Goal: Task Accomplishment & Management: Manage account settings

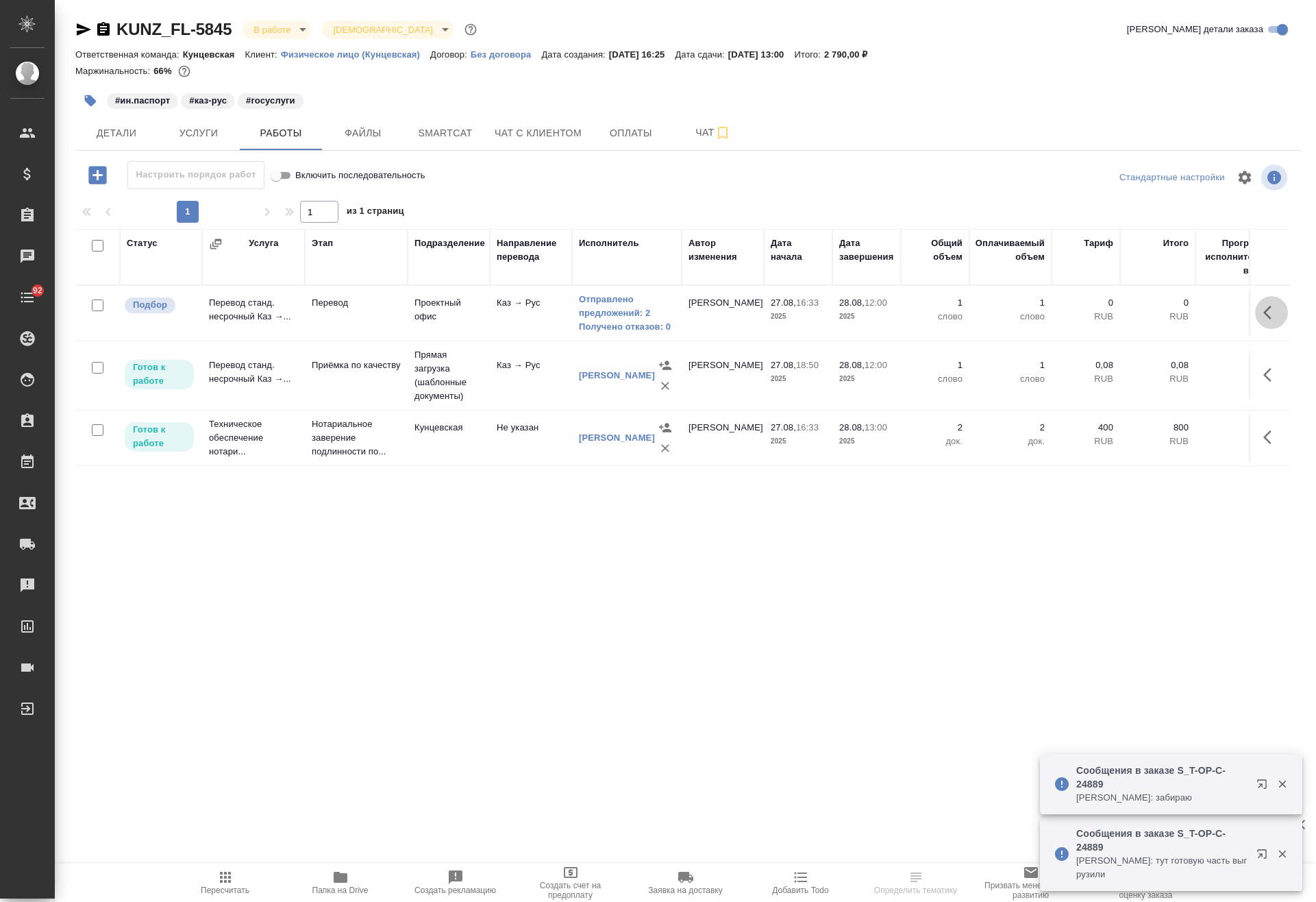
click at [1263, 312] on icon "button" at bounding box center [1271, 312] width 16 height 16
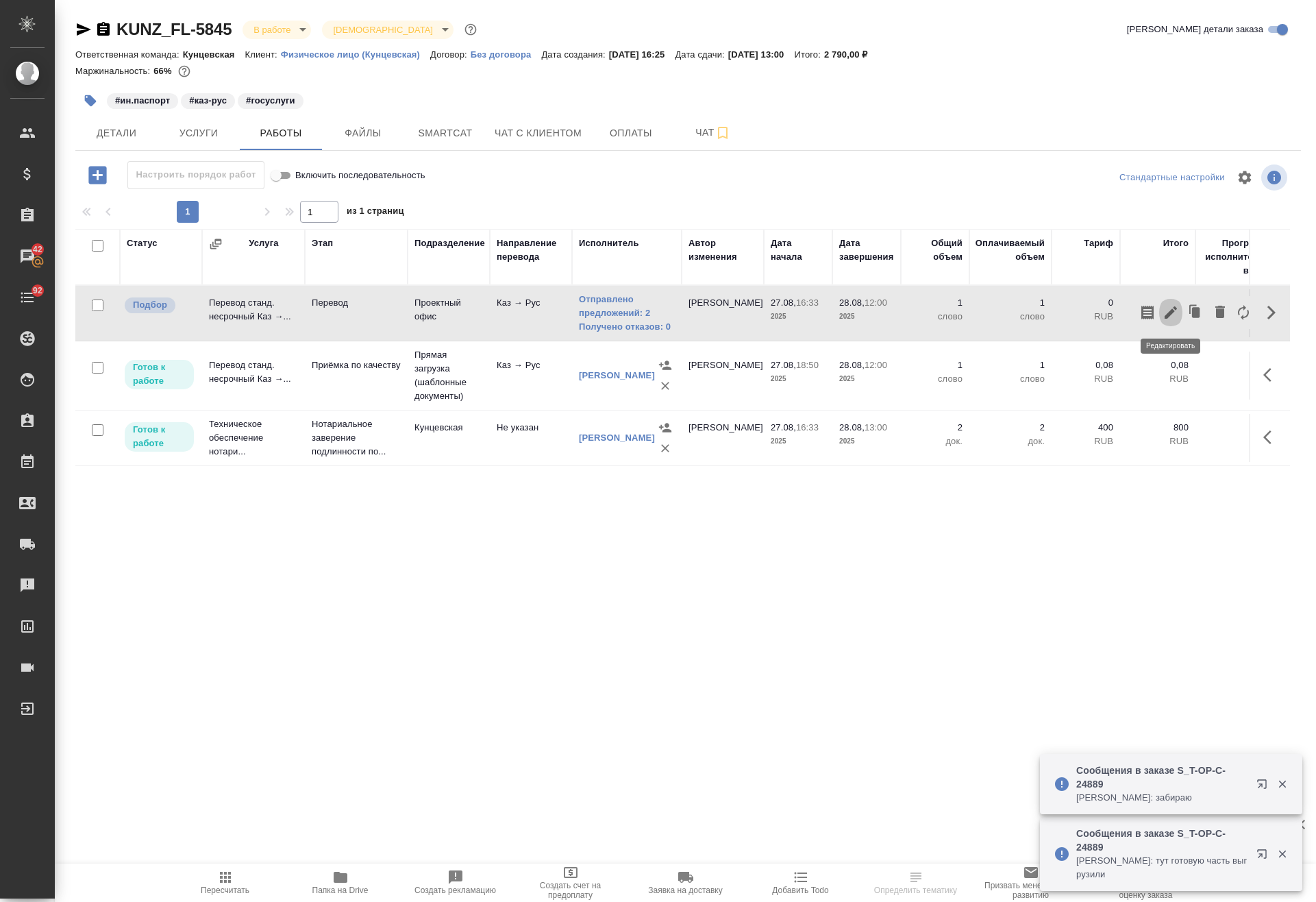
click at [1173, 320] on icon "button" at bounding box center [1170, 312] width 16 height 16
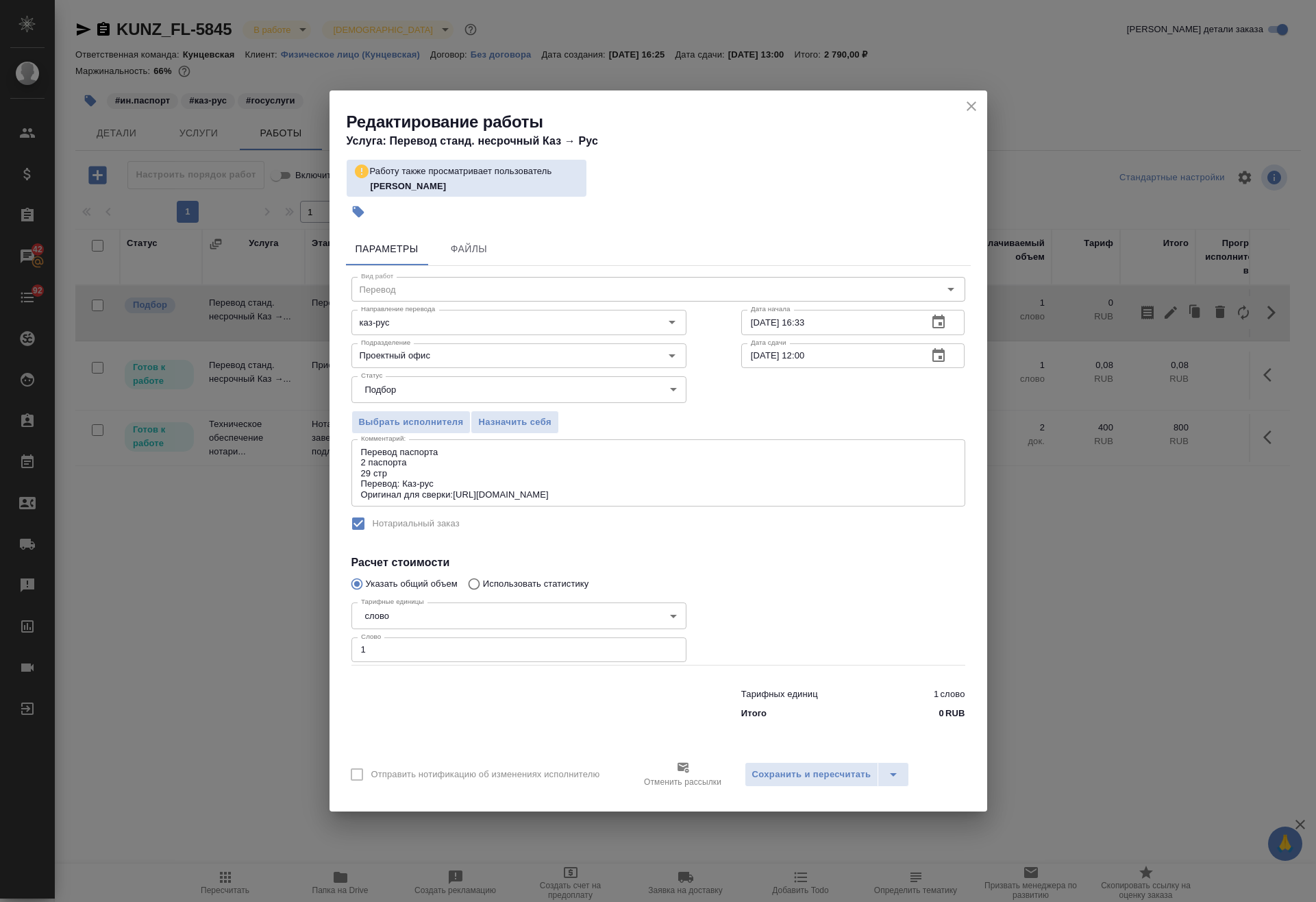
drag, startPoint x: 338, startPoint y: 644, endPoint x: 273, endPoint y: 643, distance: 65.0
click at [273, 644] on div "Редактирование работы Услуга: Перевод станд. несрочный Каз → Рус Работу также п…" at bounding box center [658, 451] width 1316 height 902
type input "500"
click at [664, 492] on textarea "Перевод паспорта 2 паспорта 29 стр Перевод: Каз-рус Оригинал для сверки:https:/…" at bounding box center [658, 473] width 595 height 53
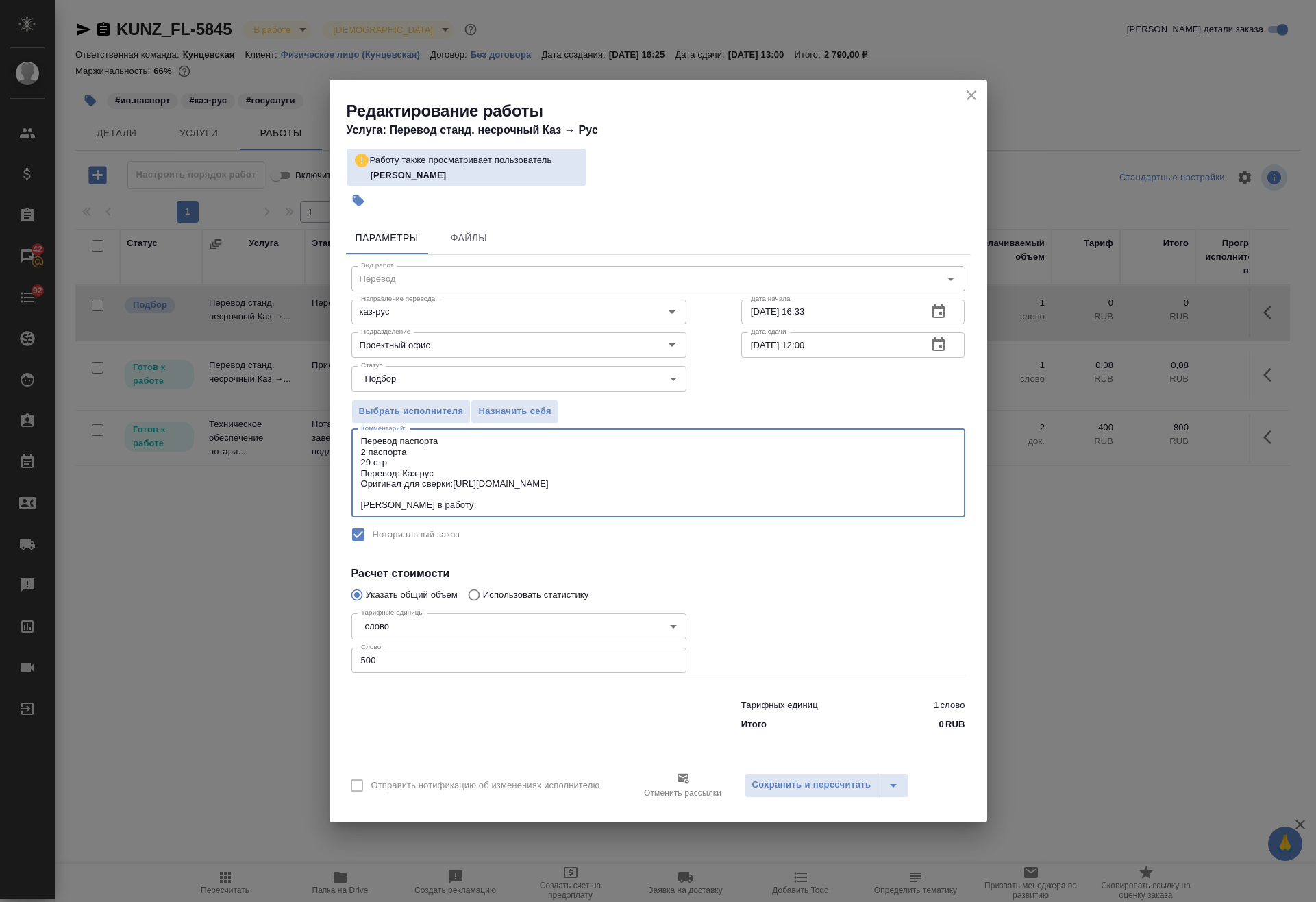
click at [638, 500] on textarea "Перевод паспорта 2 паспорта 29 стр Перевод: Каз-рус Оригинал для сверки:https:/…" at bounding box center [658, 472] width 595 height 74
type textarea "Перевод паспорта 2 паспорта 29 стр Перевод: Каз-рус Оригинал для сверки:https:/…"
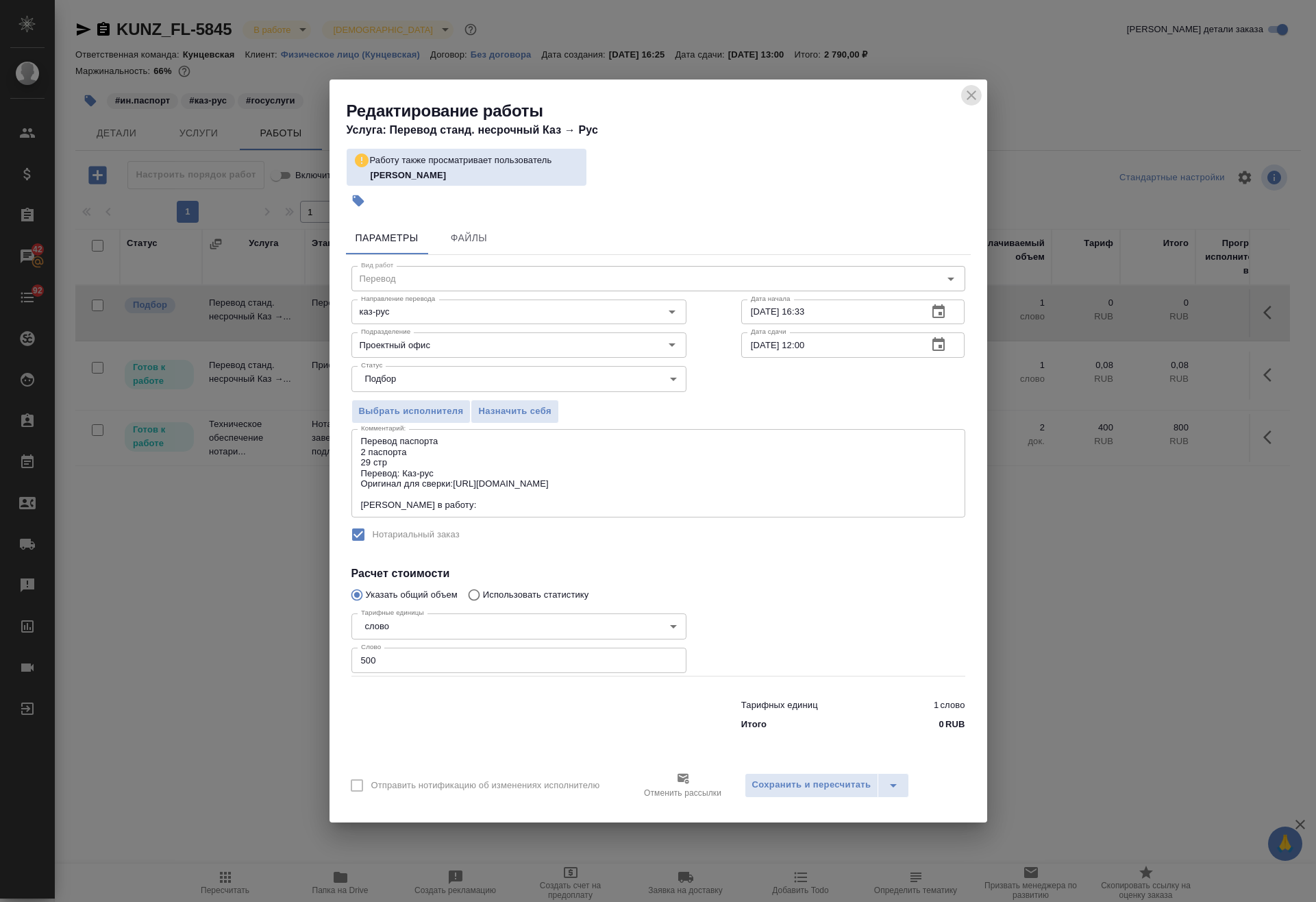
click at [968, 91] on icon "close" at bounding box center [970, 95] width 16 height 16
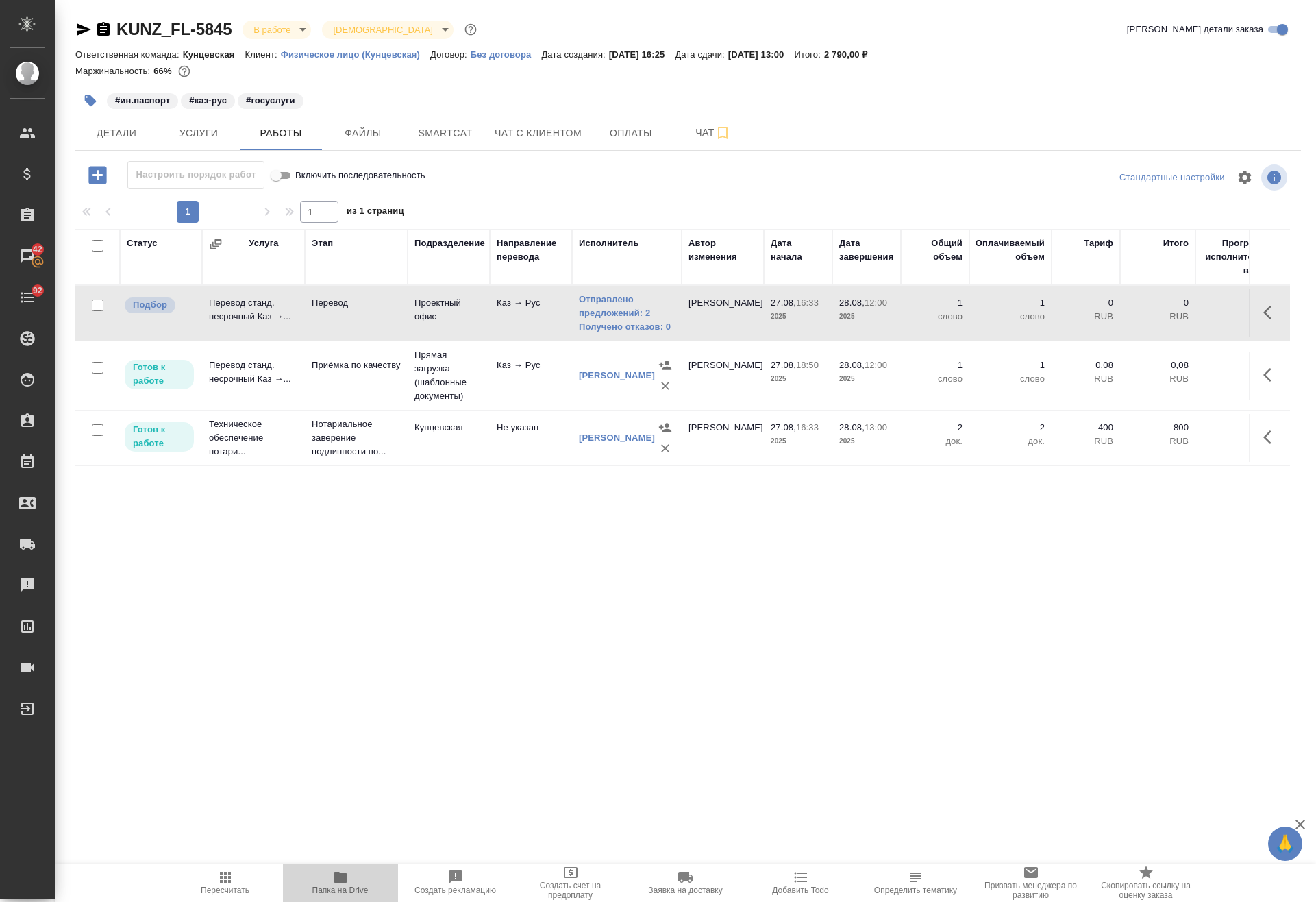
click at [357, 880] on span "Папка на Drive" at bounding box center [341, 882] width 98 height 26
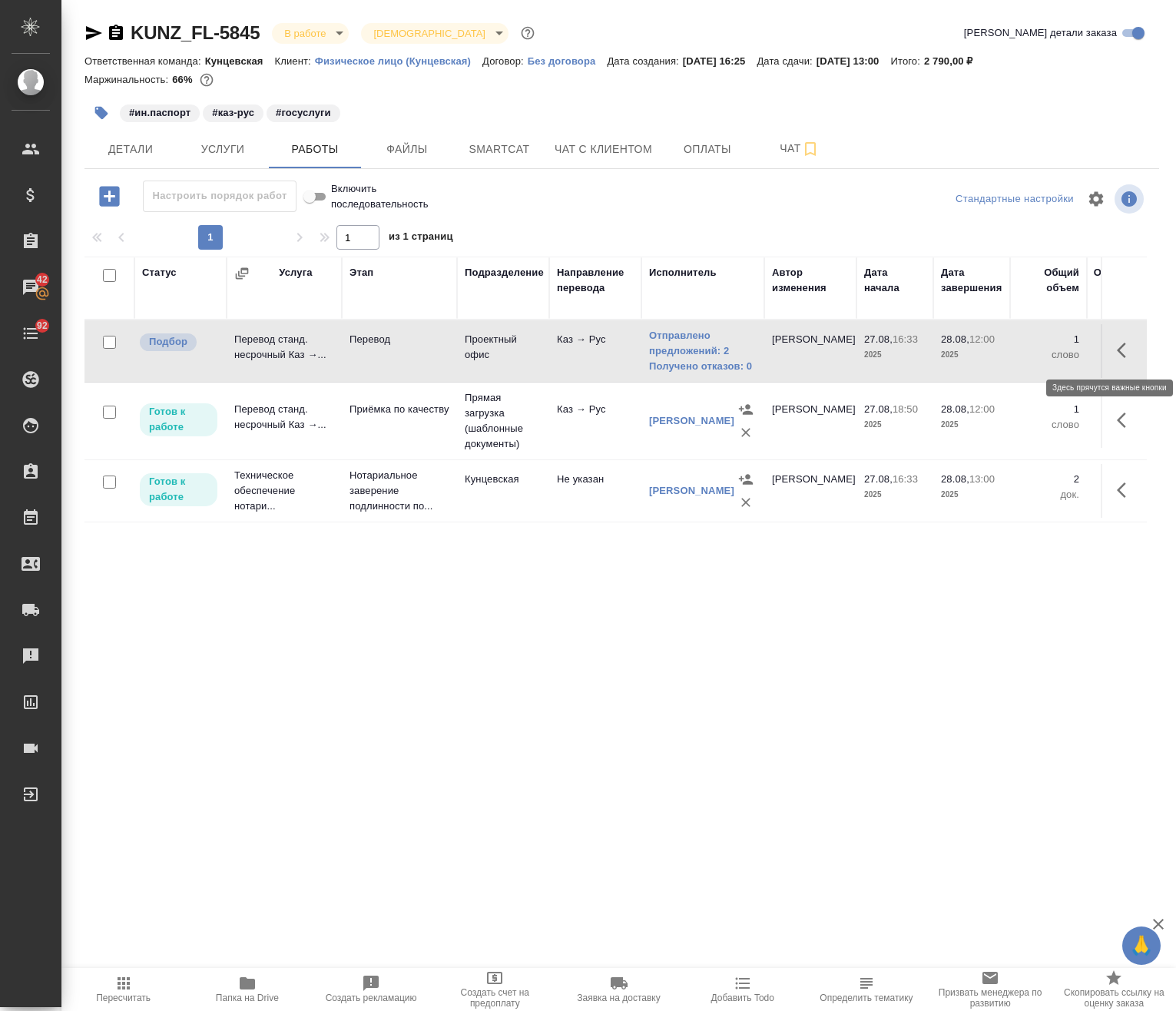
click at [1117, 350] on icon "button" at bounding box center [1126, 350] width 18 height 18
click at [1004, 351] on icon "button" at bounding box center [1013, 350] width 18 height 18
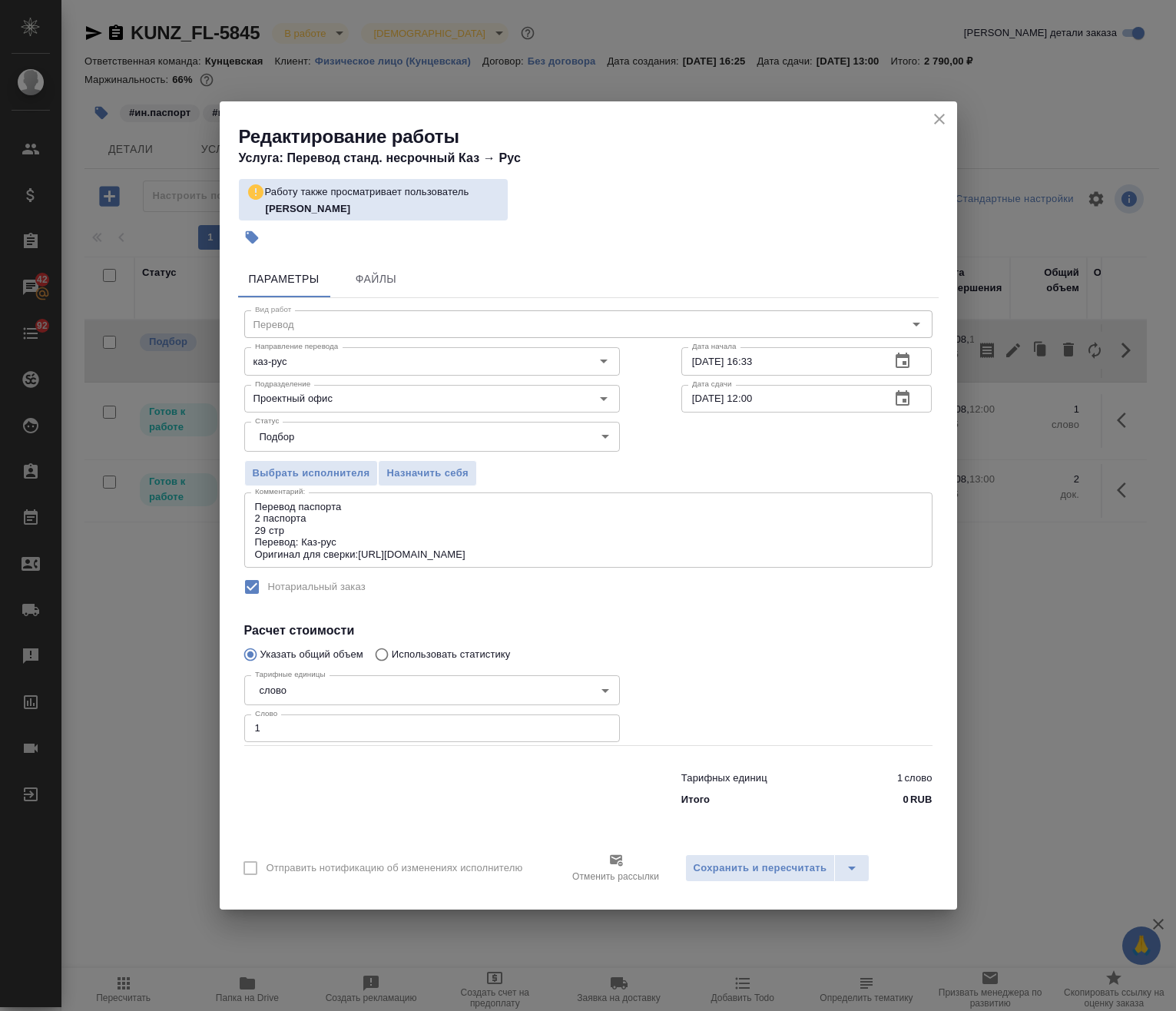
click at [618, 543] on textarea "Перевод паспорта 2 паспорта 29 стр Перевод: Каз-рус Оригинал для сверки:https:/…" at bounding box center [588, 530] width 667 height 59
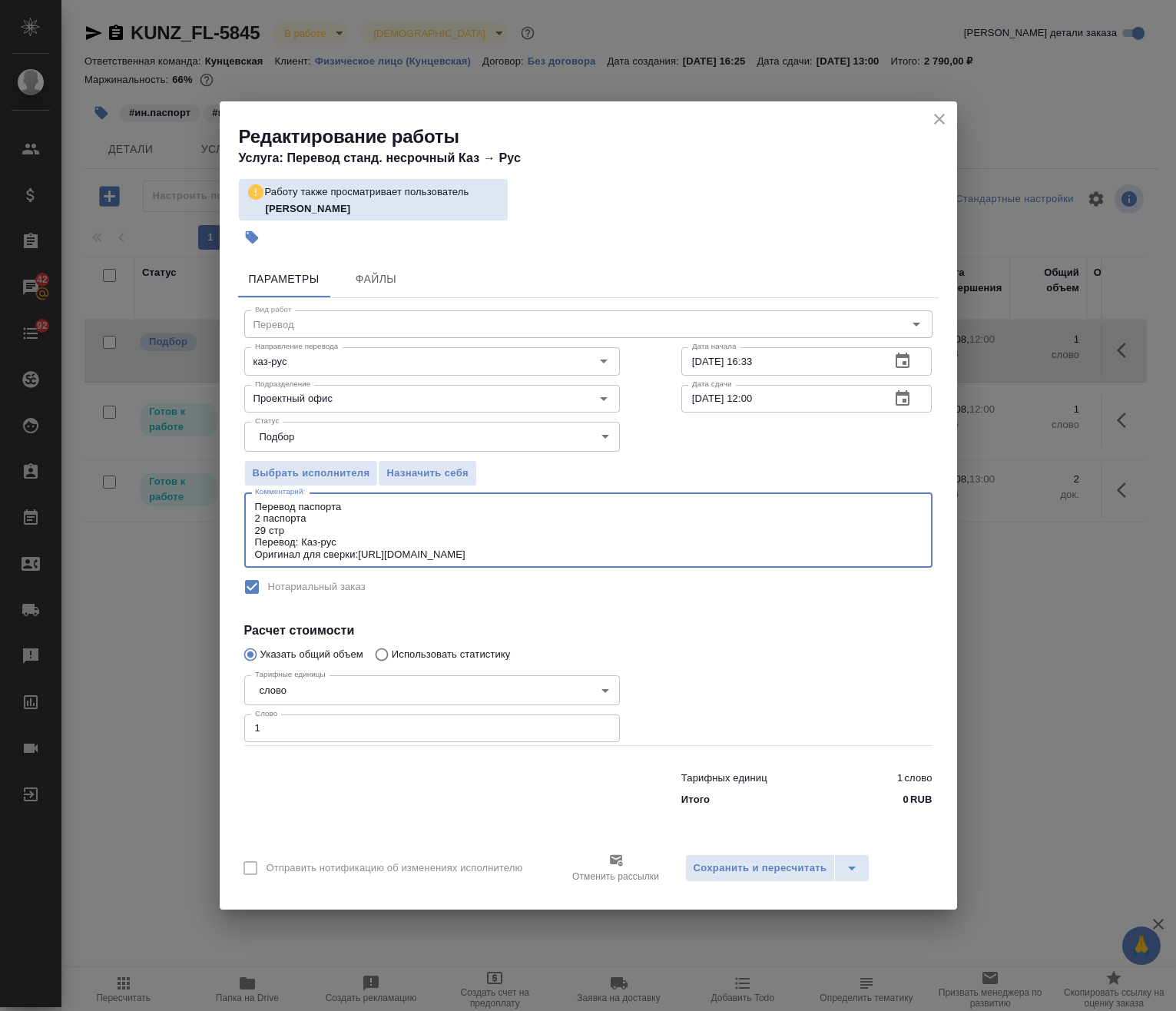
click at [614, 551] on textarea "Перевод паспорта 2 паспорта 29 стр Перевод: Каз-рус Оригинал для сверки:https:/…" at bounding box center [588, 530] width 667 height 59
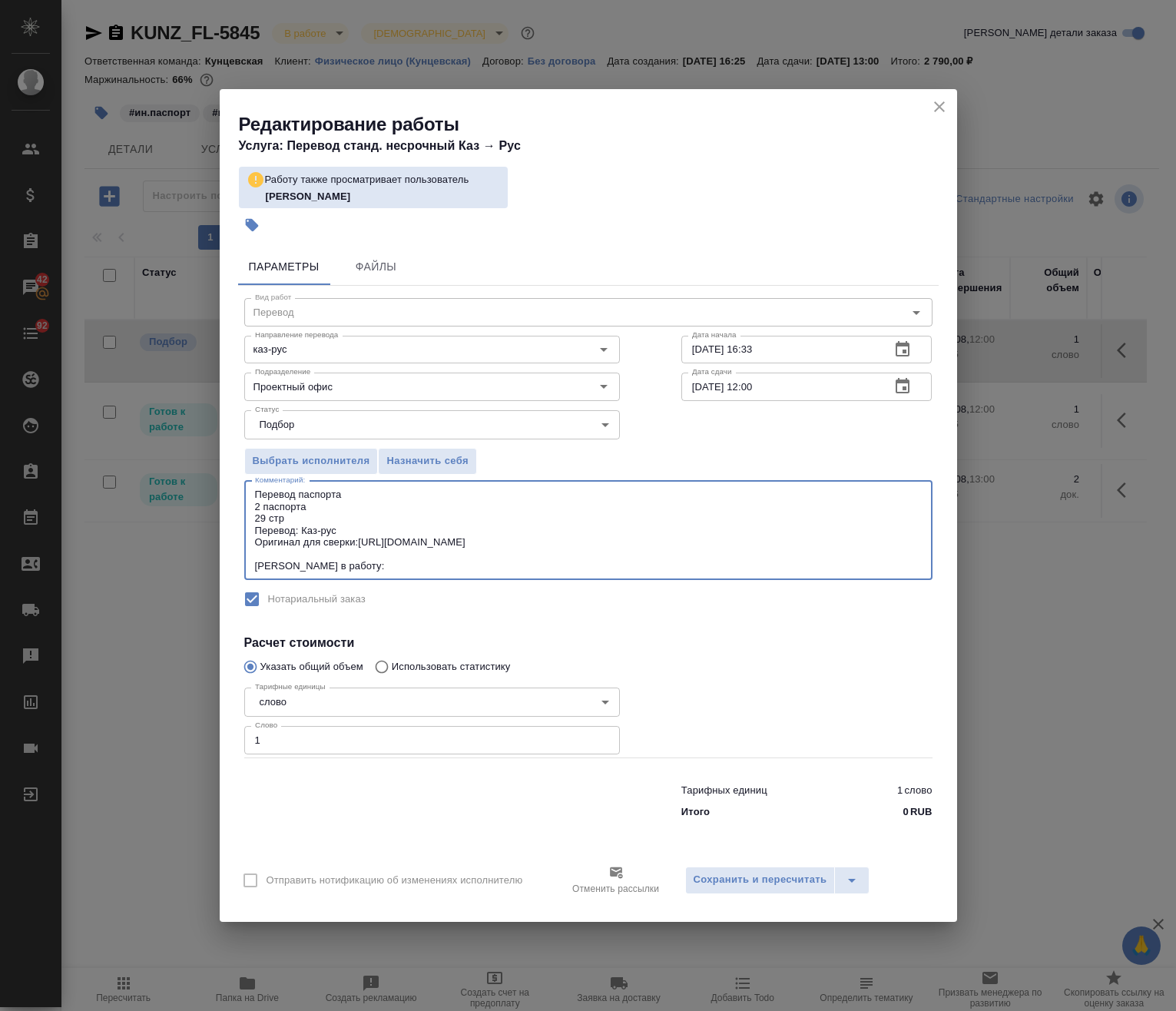
paste textarea "https://drive.awatera.com/s/bMXSK5Ti84m42zi"
drag, startPoint x: 356, startPoint y: 543, endPoint x: 299, endPoint y: 549, distance: 57.3
click at [299, 549] on textarea "Перевод паспорта 2 паспорта 29 стр Перевод: Каз-рус Оригинал для сверки:https:/…" at bounding box center [588, 529] width 667 height 83
click at [346, 552] on textarea "Перевод паспорта 2 паспорта 29 стр Перевод: Каз-рус Оригинал для сверки:https:/…" at bounding box center [588, 529] width 667 height 83
drag, startPoint x: 354, startPoint y: 541, endPoint x: 299, endPoint y: 547, distance: 55.3
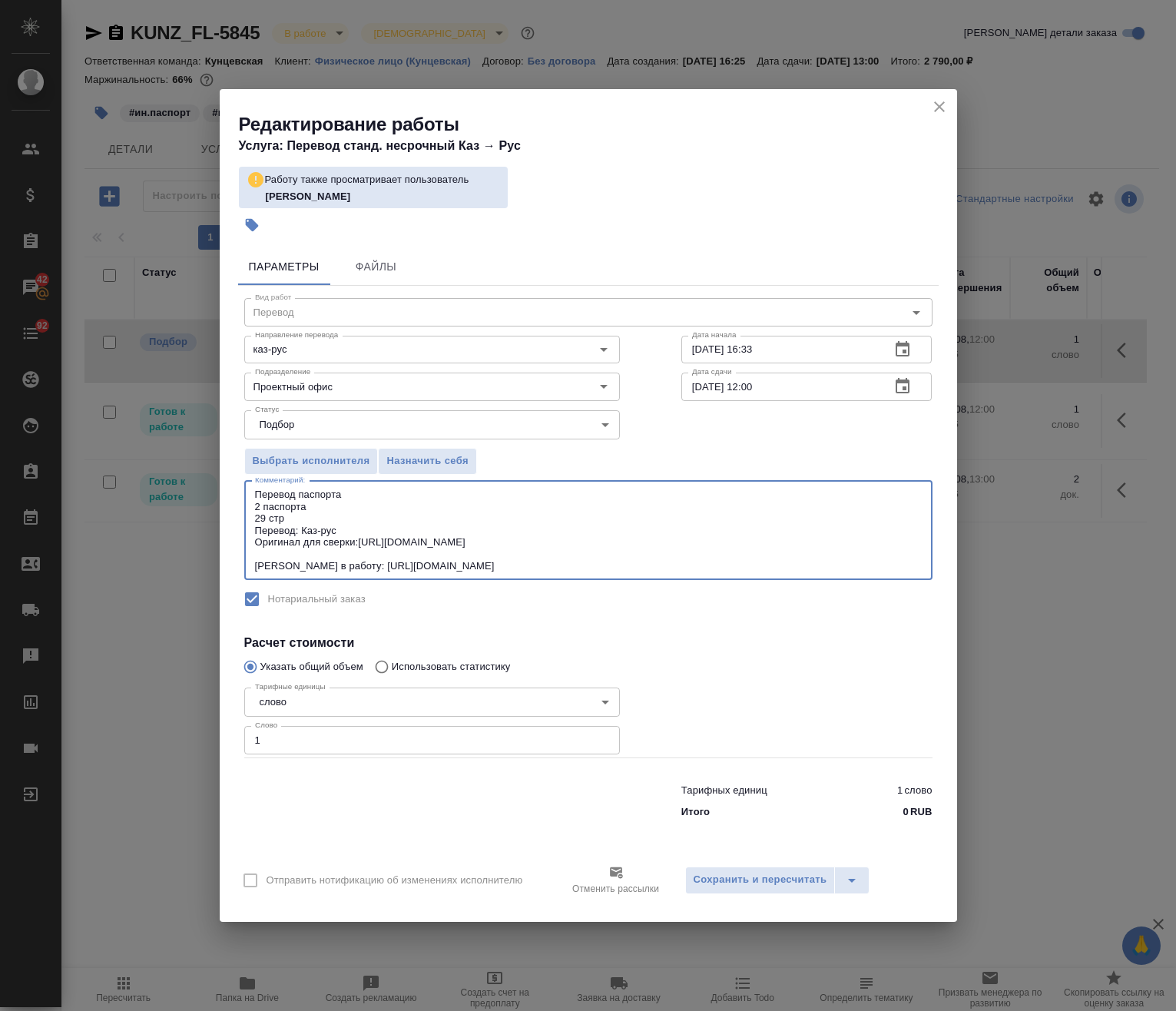
click at [299, 547] on textarea "Перевод паспорта 2 паспорта 29 стр Перевод: Каз-рус Оригинал для сверки:https:/…" at bounding box center [588, 529] width 667 height 83
click at [375, 534] on textarea "Перевод паспорта 2 паспорта 29 стр Перевод: Каз-рус Оригинал:https://drive.awat…" at bounding box center [588, 529] width 667 height 83
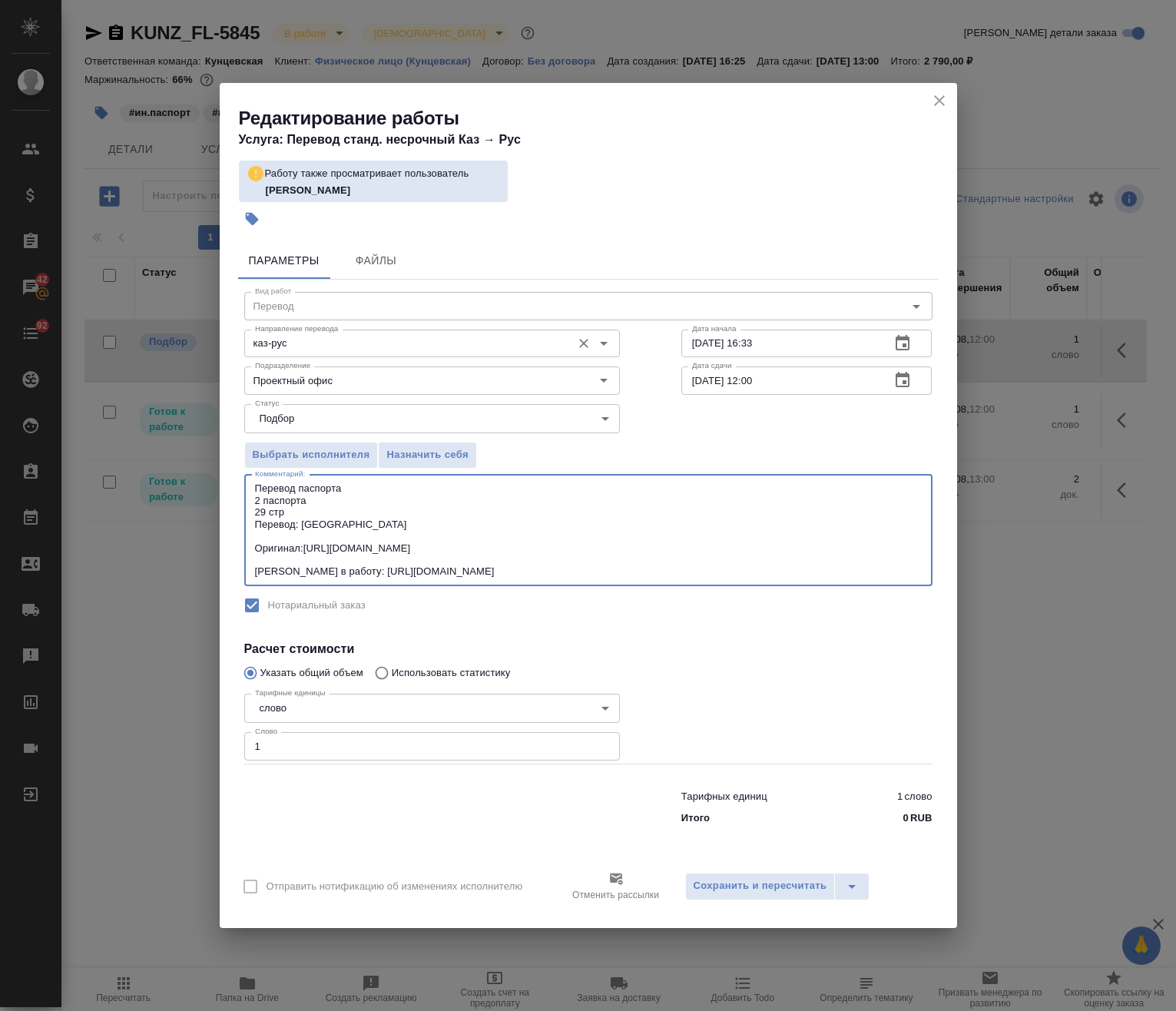
type textarea "Перевод паспорта 2 паспорта 29 стр Перевод: Каз-рус Оригинал:https://drive.awat…"
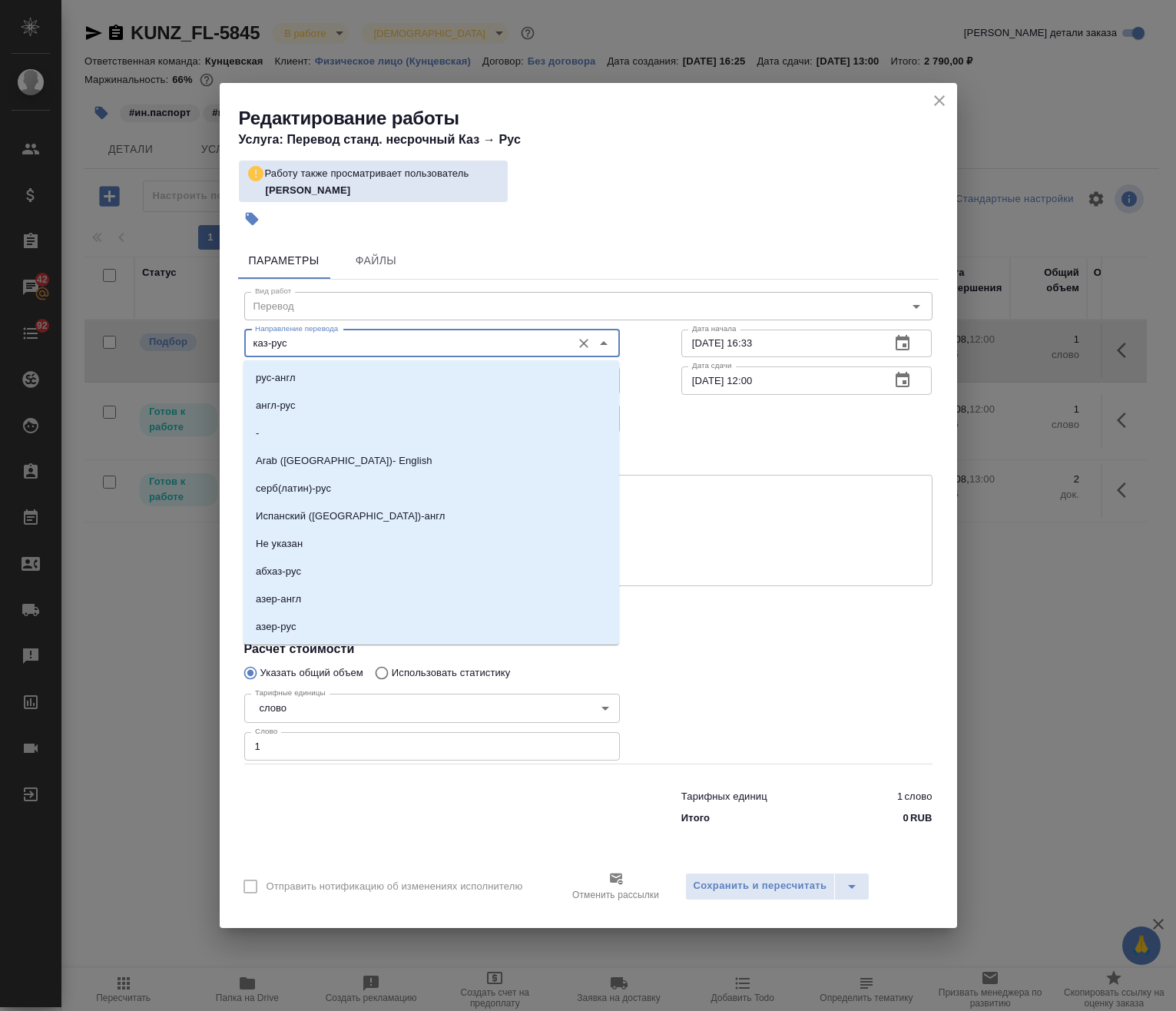
drag, startPoint x: 267, startPoint y: 343, endPoint x: 229, endPoint y: 344, distance: 38.0
click at [229, 344] on div "Параметры Файлы Вид работ Перевод Вид работ Направление перевода каз-рус Направ…" at bounding box center [588, 545] width 737 height 620
click at [303, 404] on li "англ-рус" at bounding box center [431, 405] width 376 height 28
type input "англ-рус"
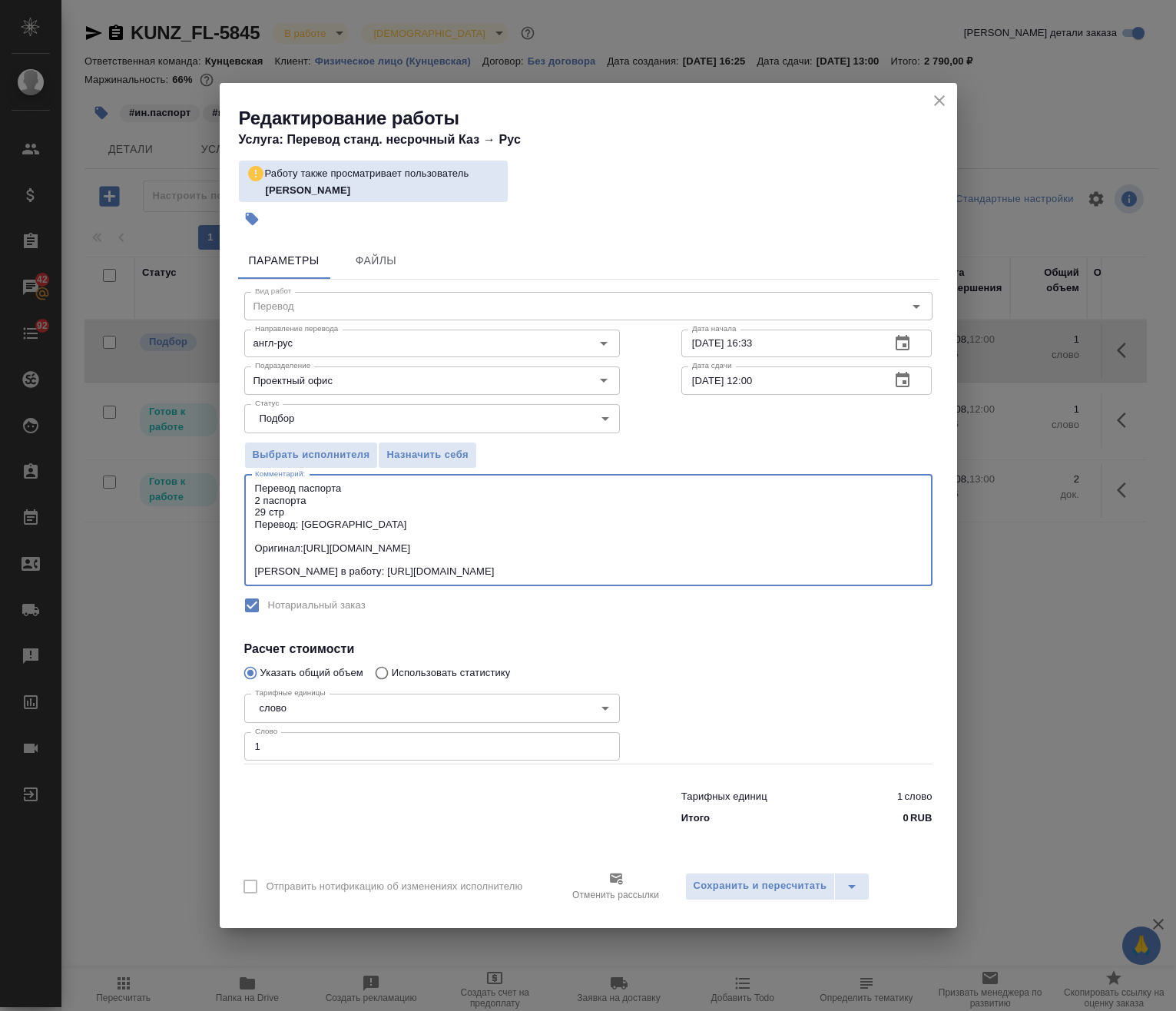
click at [364, 485] on textarea "Перевод паспорта 2 паспорта 29 стр Перевод: Каз-рус Оригинал:https://drive.awat…" at bounding box center [588, 530] width 667 height 95
drag, startPoint x: 365, startPoint y: 498, endPoint x: 328, endPoint y: 504, distance: 37.5
click at [331, 492] on textarea "Перевод паспортов казахстана, полностью дублируются с англ языка 2 паспорта 29 …" at bounding box center [588, 530] width 667 height 95
click at [339, 523] on textarea "Перевод паспортов казахстана, полностью дублируются с англ языка 2 паспорта 29 …" at bounding box center [588, 530] width 667 height 95
drag, startPoint x: 316, startPoint y: 524, endPoint x: 302, endPoint y: 531, distance: 15.7
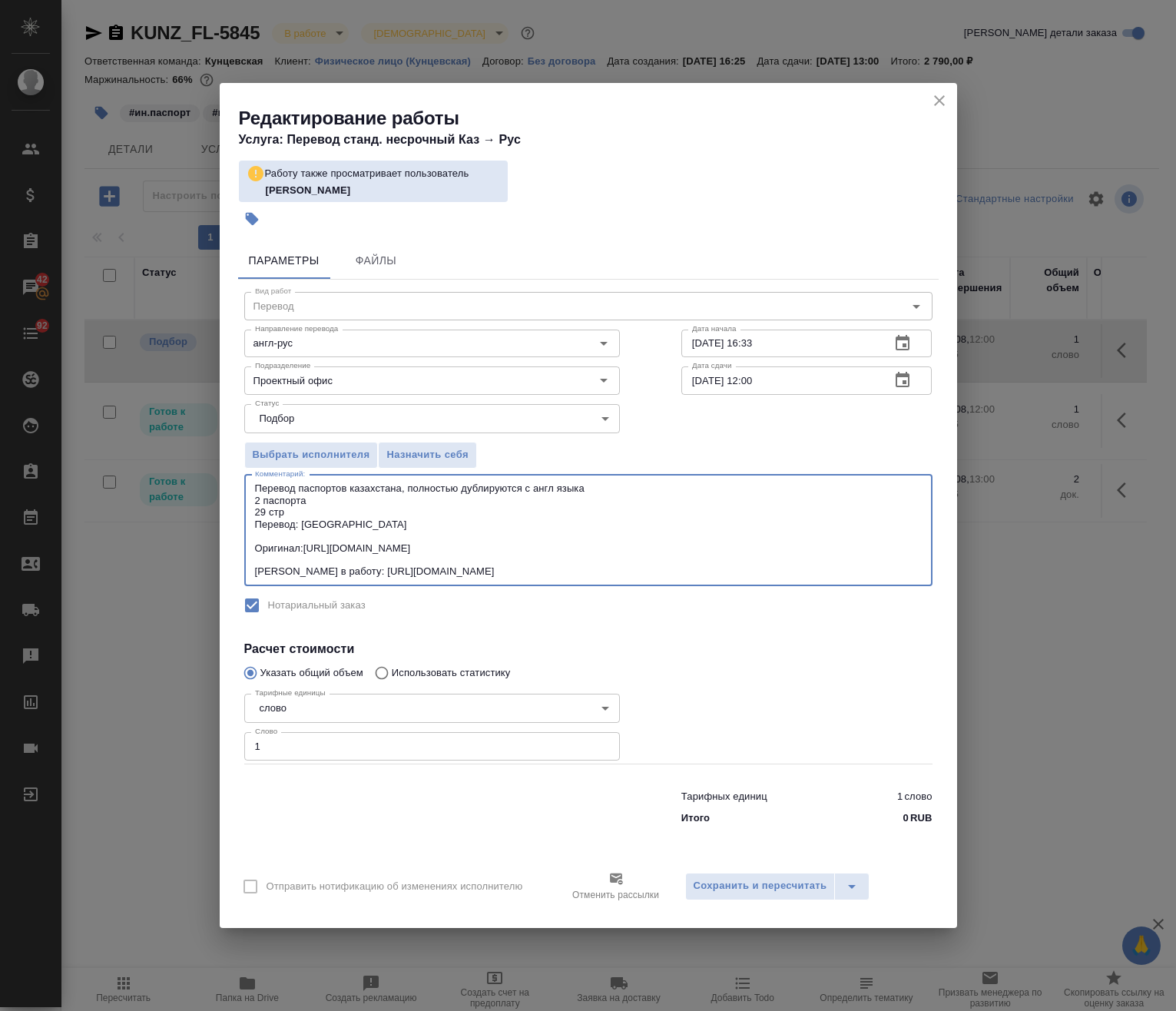
click at [301, 531] on textarea "Перевод паспортов казахстана, полностью дублируются с англ языка 2 паспорта 29 …" at bounding box center [588, 530] width 667 height 95
click at [352, 530] on textarea "Перевод паспортов казахстана, полностью дублируются с англ языка 2 паспорта 29 …" at bounding box center [588, 530] width 667 height 95
click at [302, 523] on textarea "Перевод паспортов казахстана, полностью дублируются с англ языка 2 паспорта 29 …" at bounding box center [588, 530] width 667 height 95
type textarea "Перевод паспортов казахстана, полностью дублируются с англ языка 2 паспорта 29 …"
drag, startPoint x: 267, startPoint y: 747, endPoint x: 98, endPoint y: 728, distance: 170.1
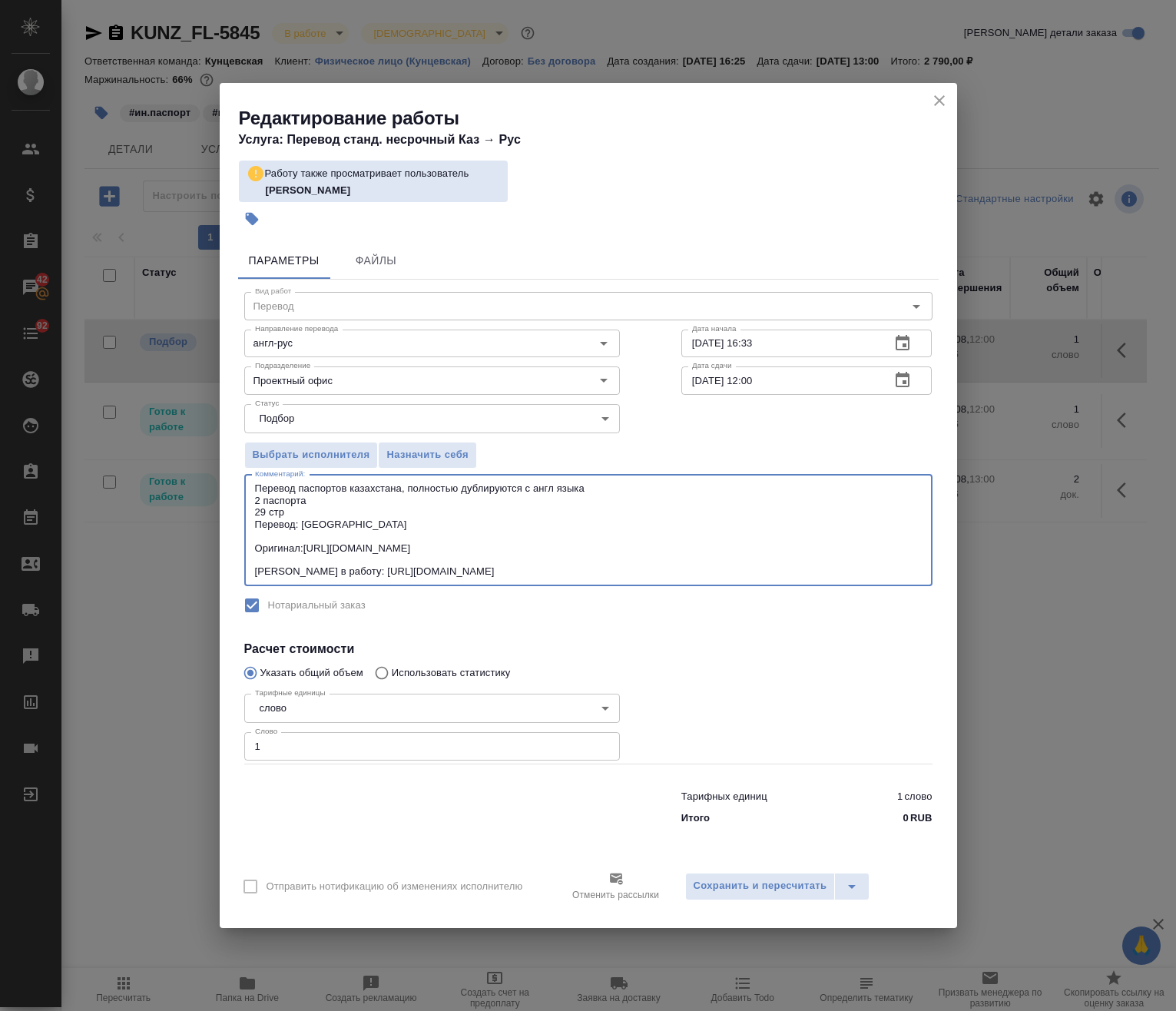
click at [98, 728] on div "Редактирование работы Услуга: Перевод станд. несрочный Каз → Рус Работу также п…" at bounding box center [588, 506] width 1176 height 1011
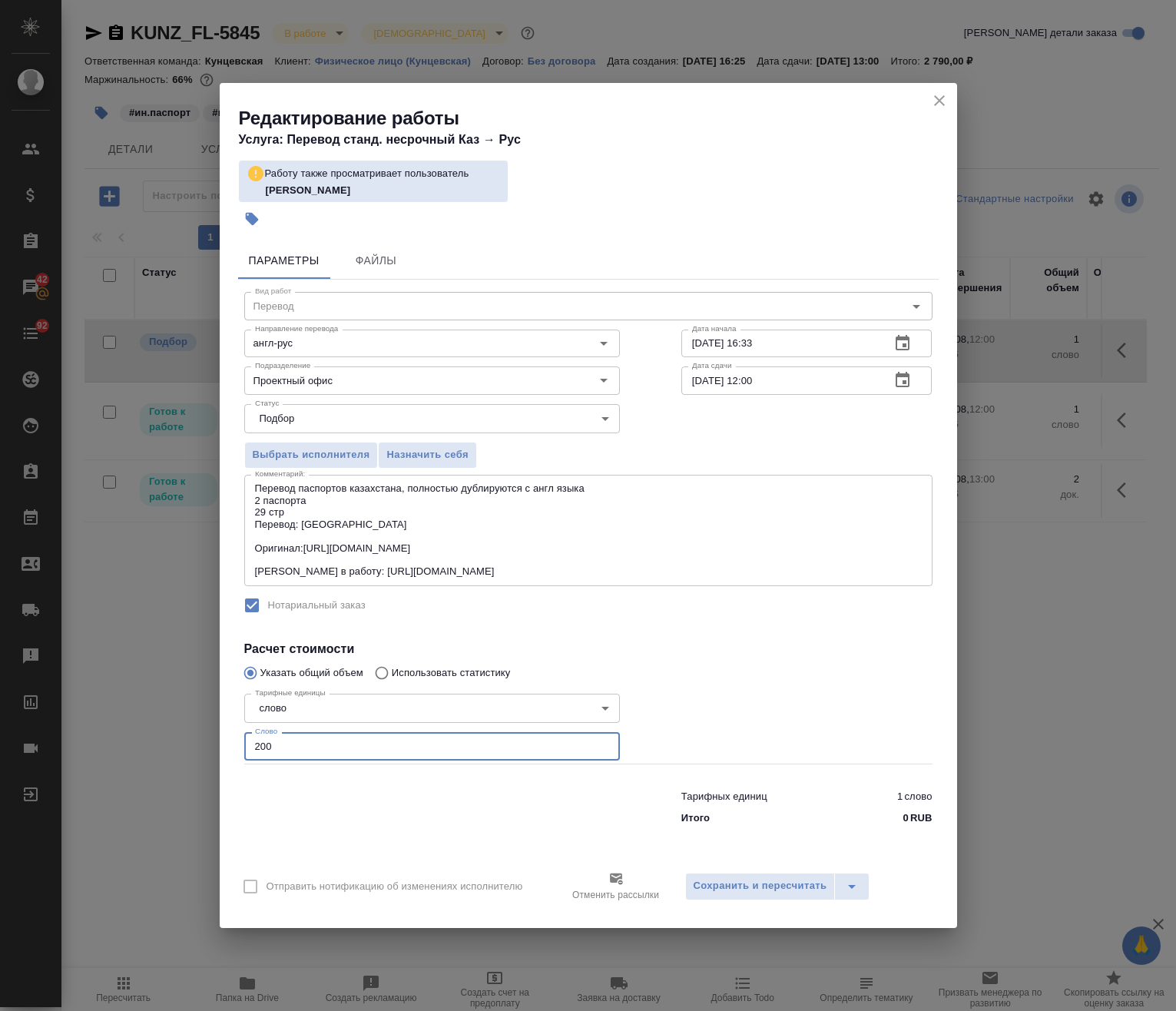
type input "200"
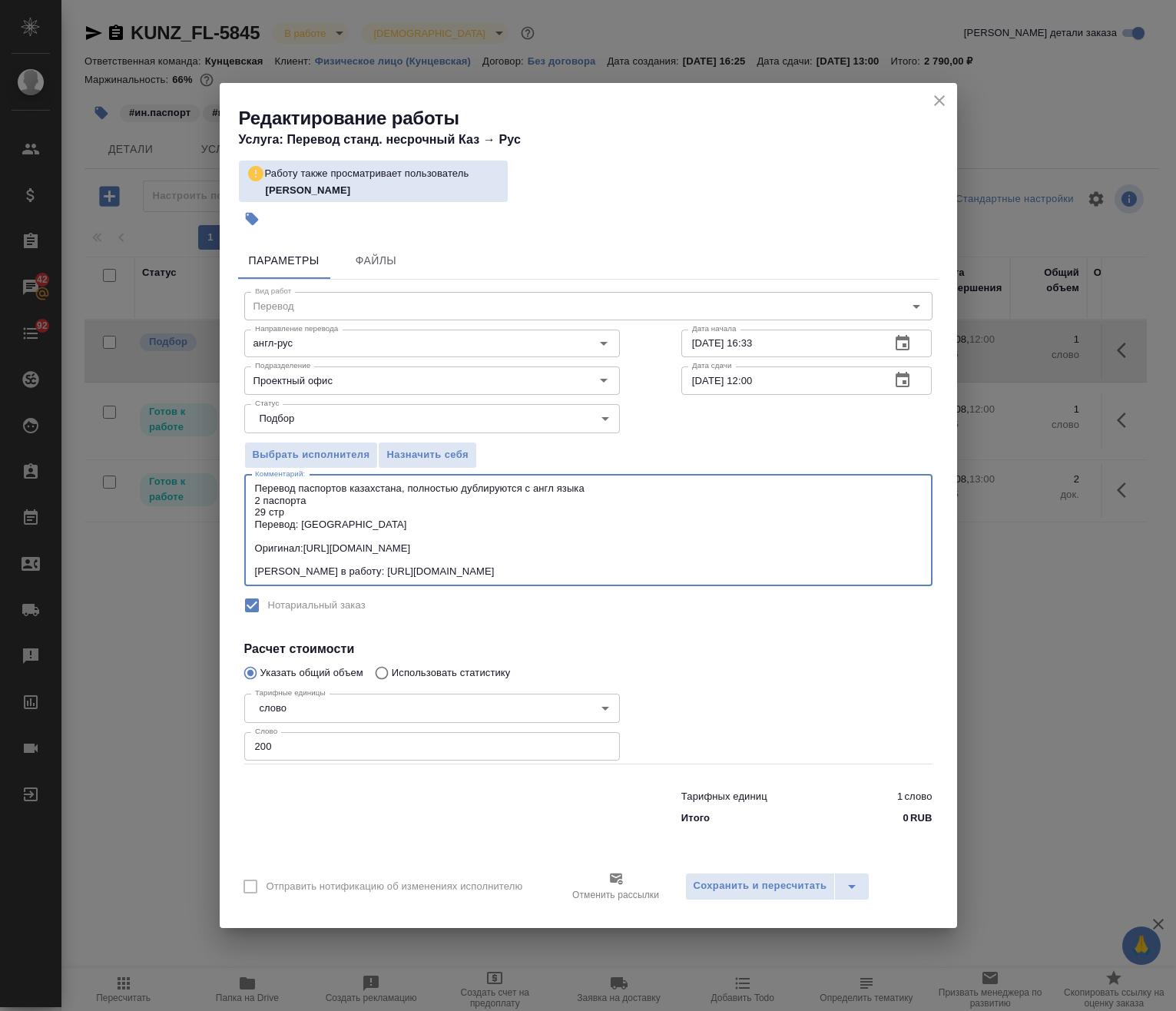
click at [468, 520] on textarea "Перевод паспортов казахстана, полностью дублируются с англ языка 2 паспорта 29 …" at bounding box center [588, 530] width 667 height 95
click at [781, 889] on span "Сохранить и пересчитать" at bounding box center [761, 886] width 134 height 17
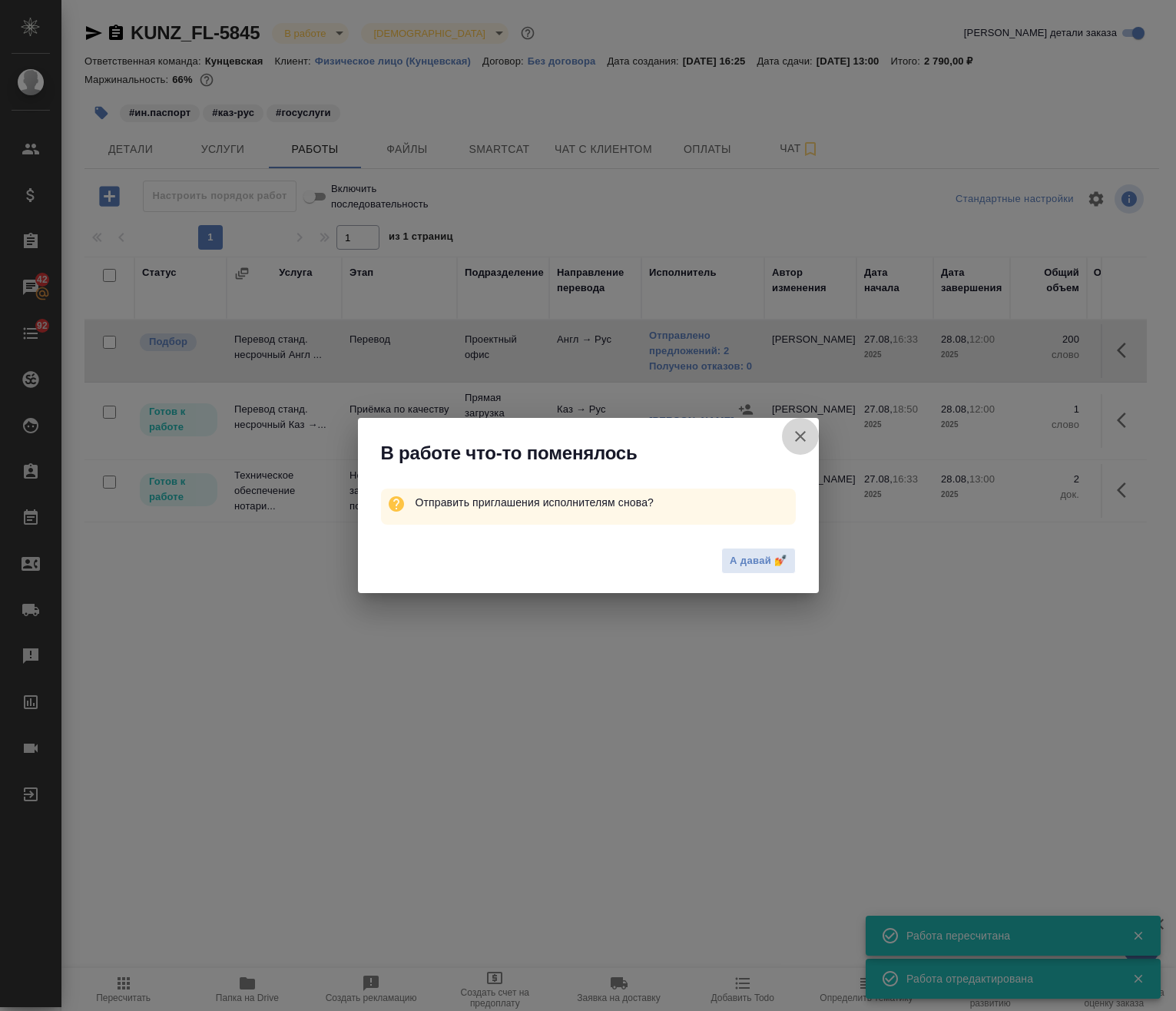
click at [802, 439] on icon "button" at bounding box center [800, 435] width 18 height 18
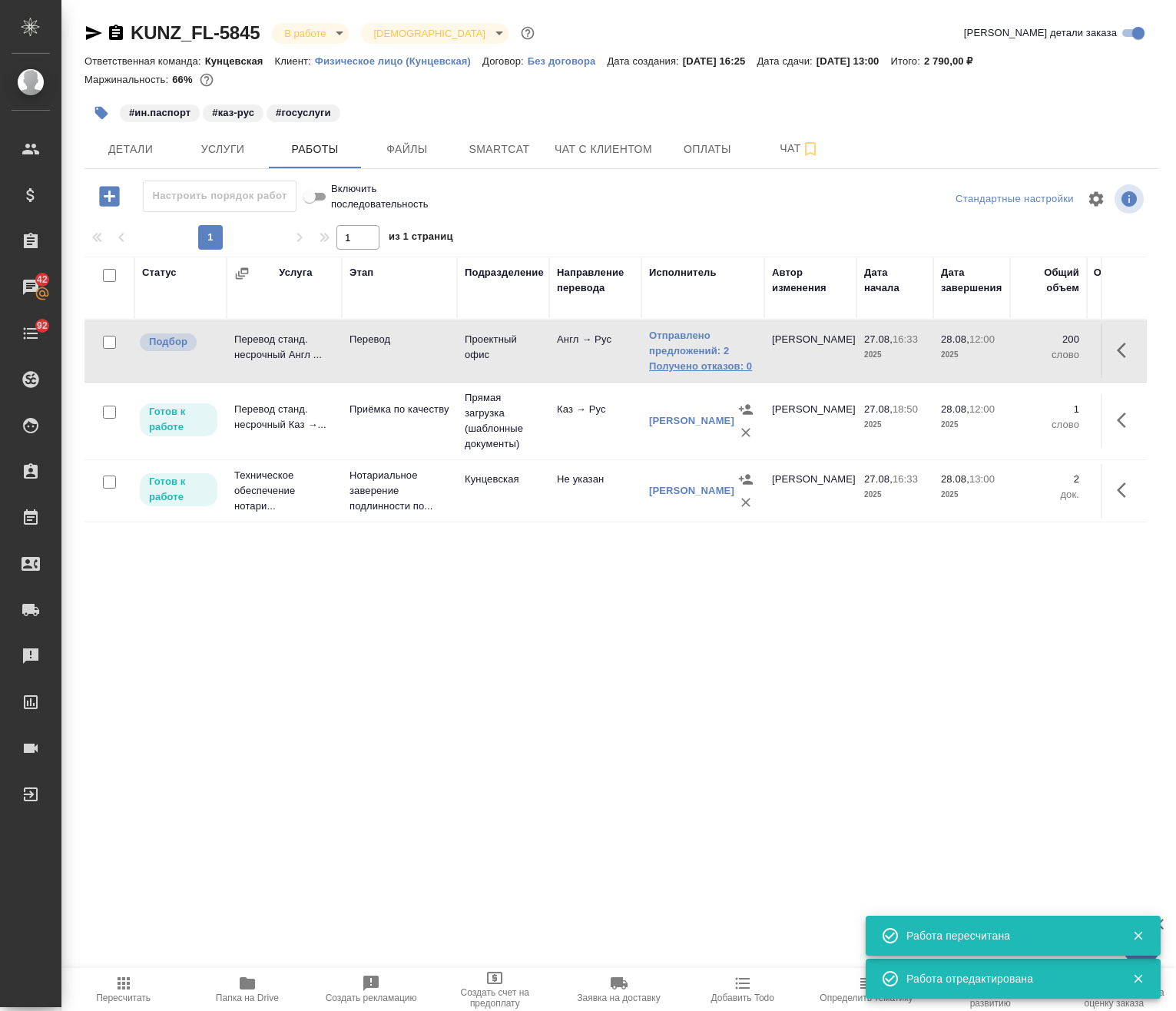
click at [728, 368] on link "Получено отказов: 0" at bounding box center [703, 367] width 108 height 16
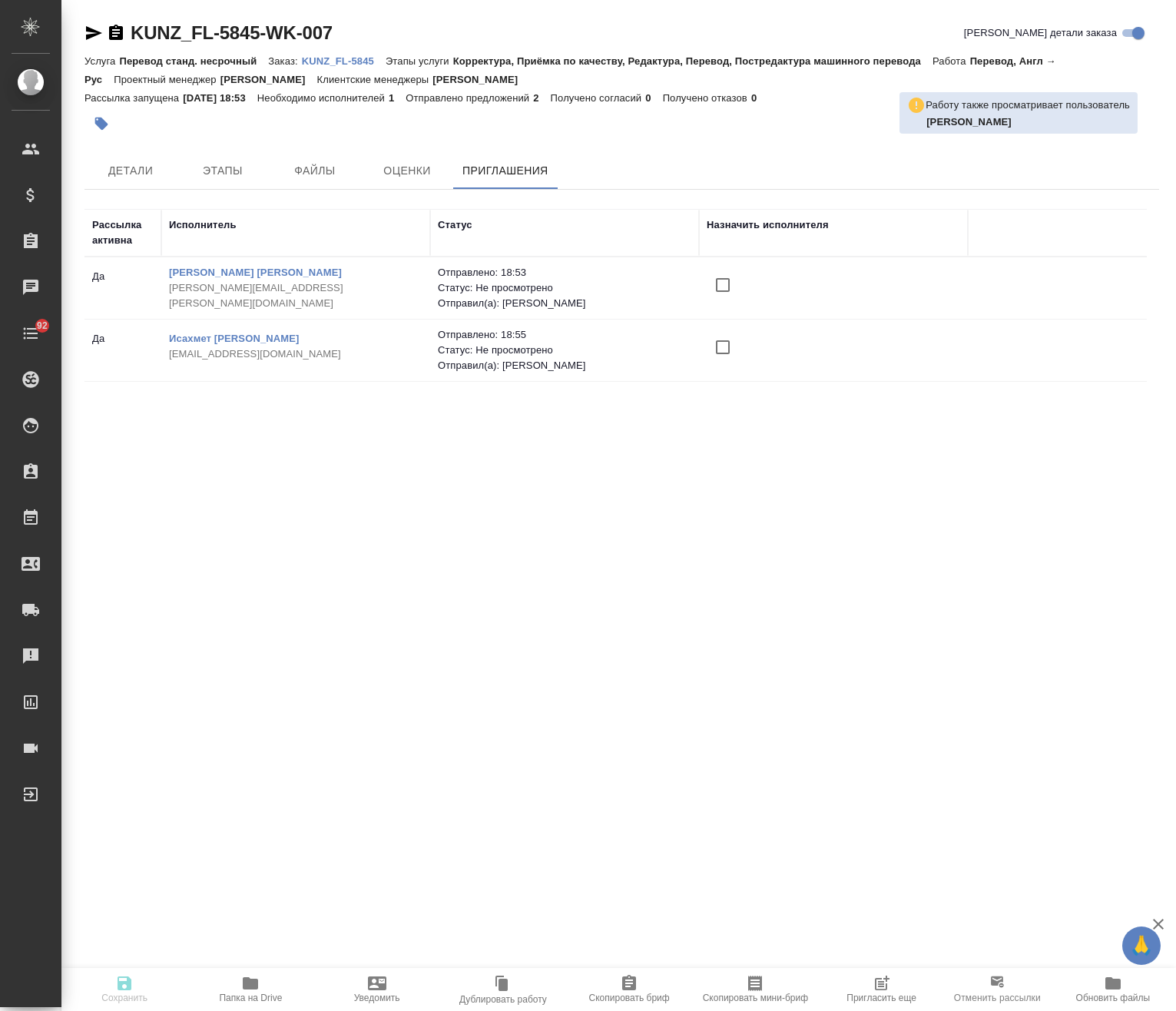
click at [896, 985] on span "Пригласить еще" at bounding box center [881, 988] width 108 height 29
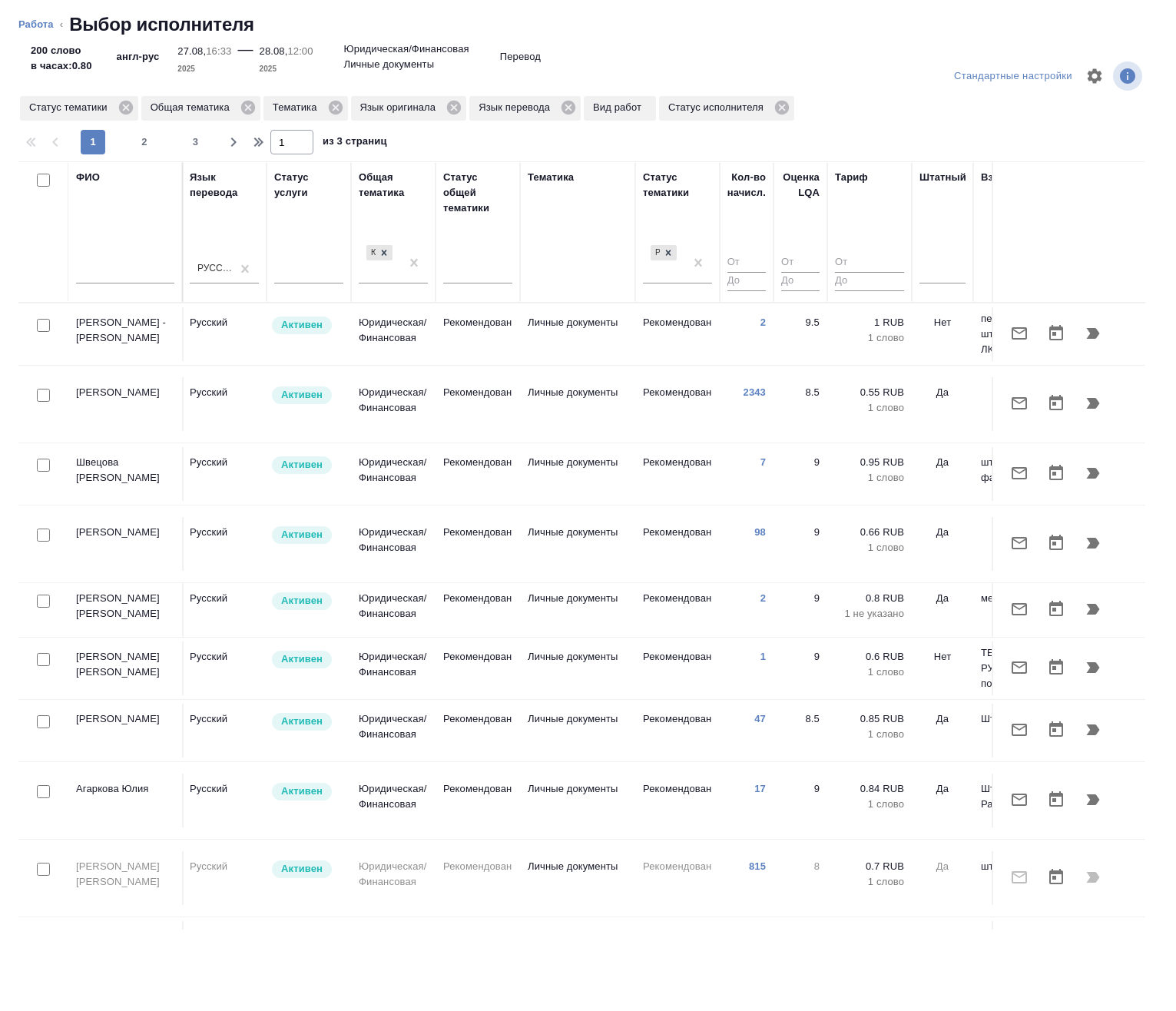
scroll to position [0, 848]
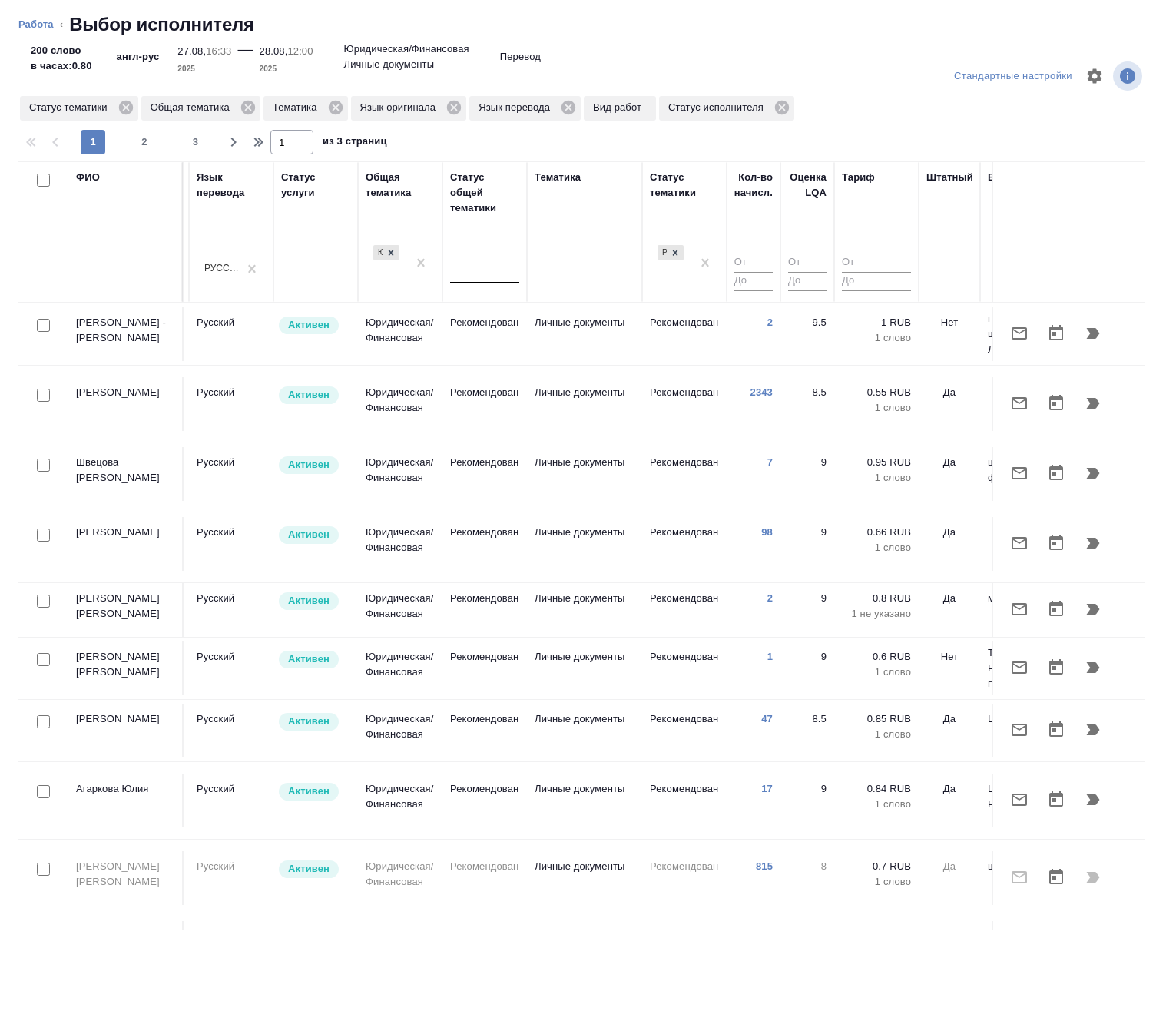
click at [475, 271] on div at bounding box center [485, 268] width 69 height 22
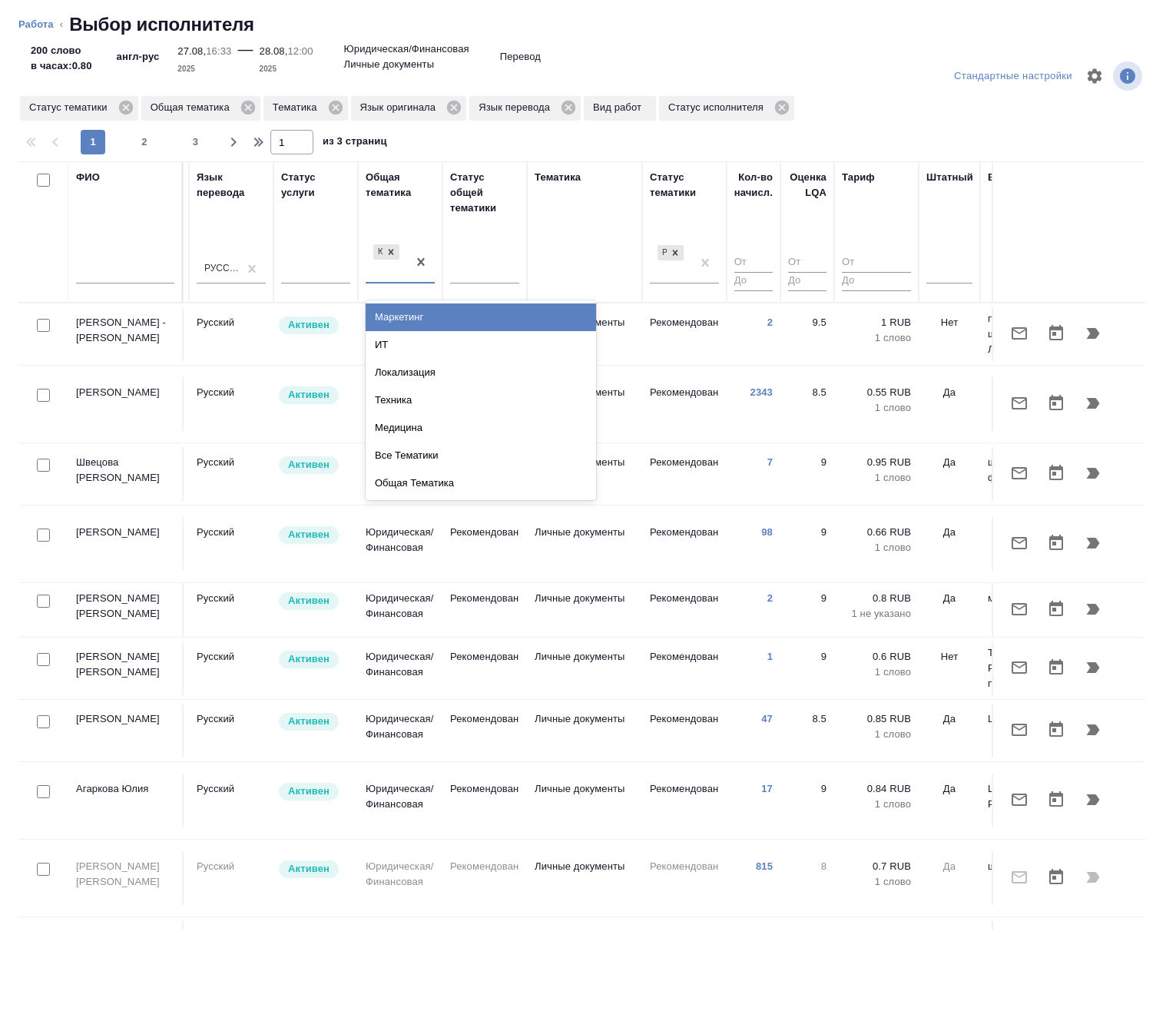
click at [393, 275] on div "Юридическая/Финансовая" at bounding box center [386, 261] width 42 height 42
click at [407, 266] on div "Юридическая/Финансовая" at bounding box center [386, 261] width 42 height 42
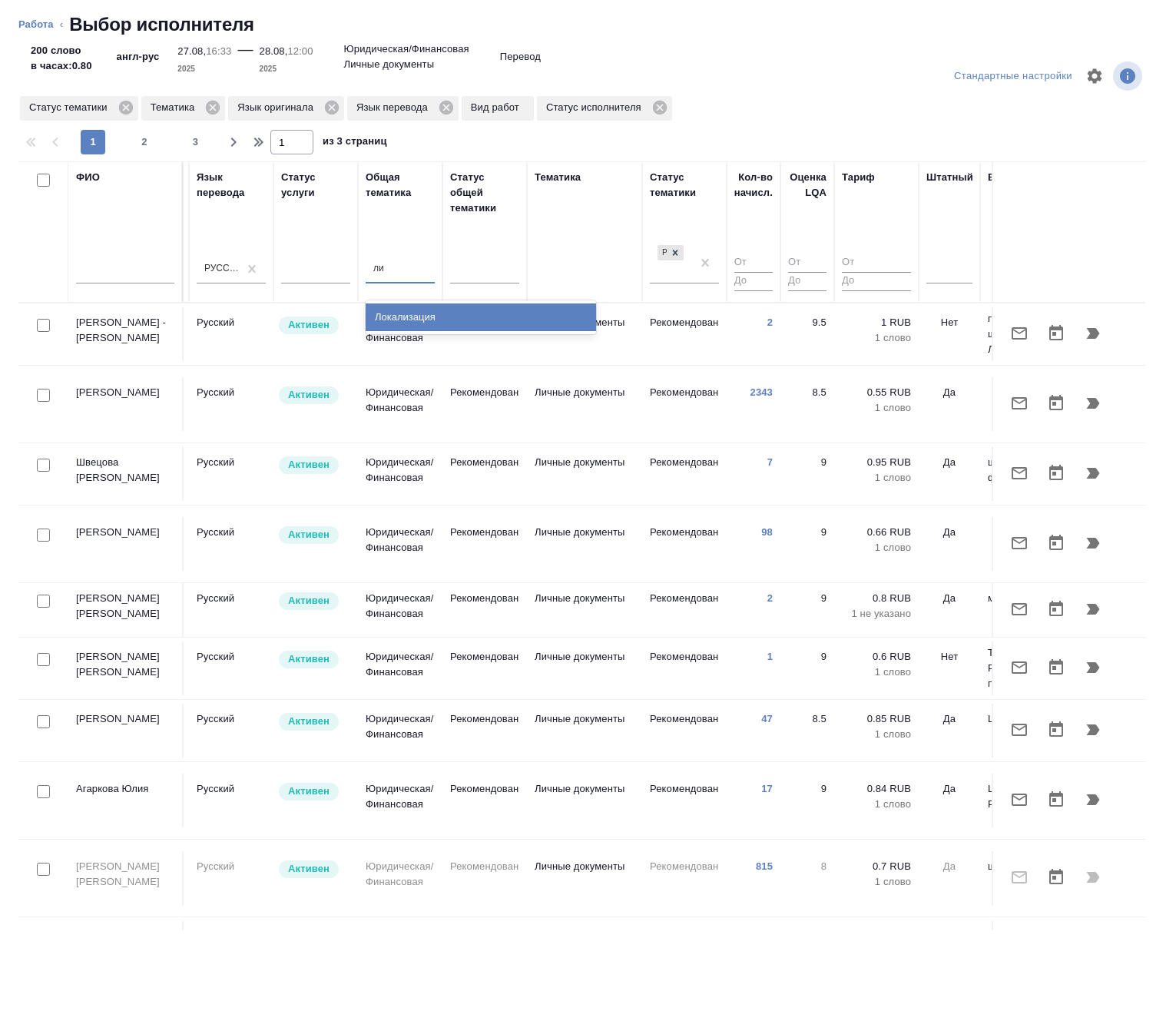
type input "л"
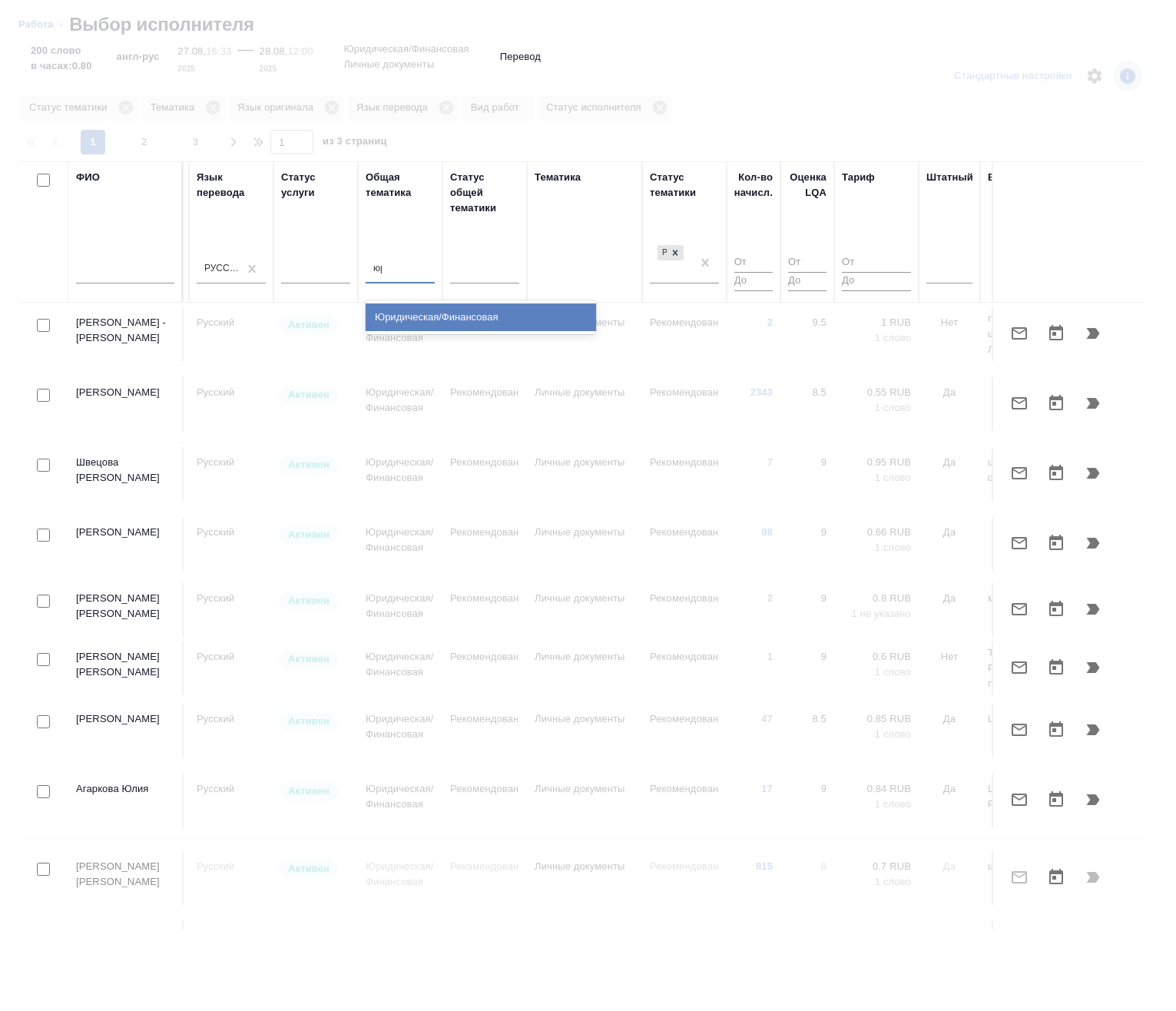
type input "юри"
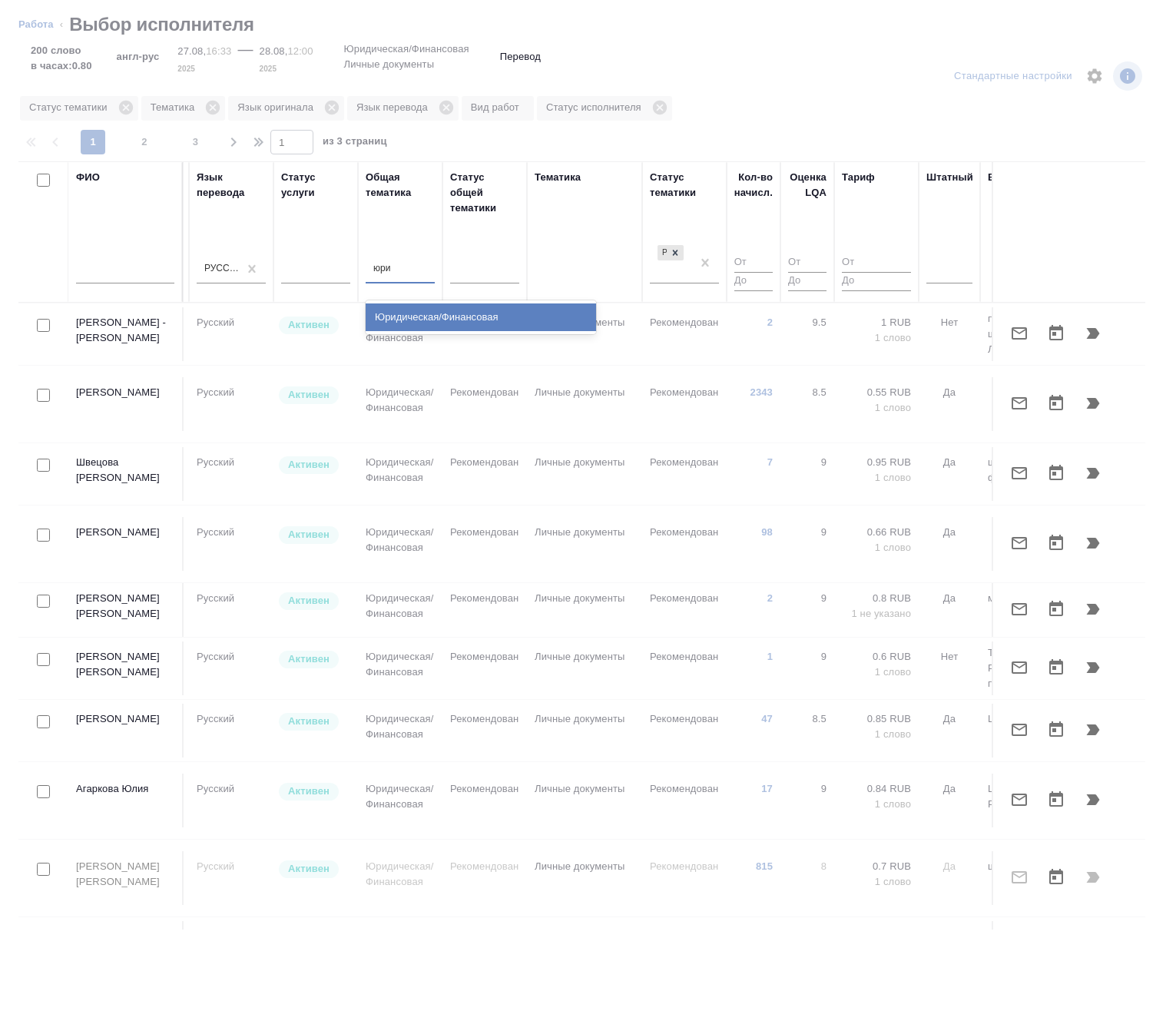
click at [445, 310] on div "Юридическая/Финансовая" at bounding box center [480, 317] width 231 height 28
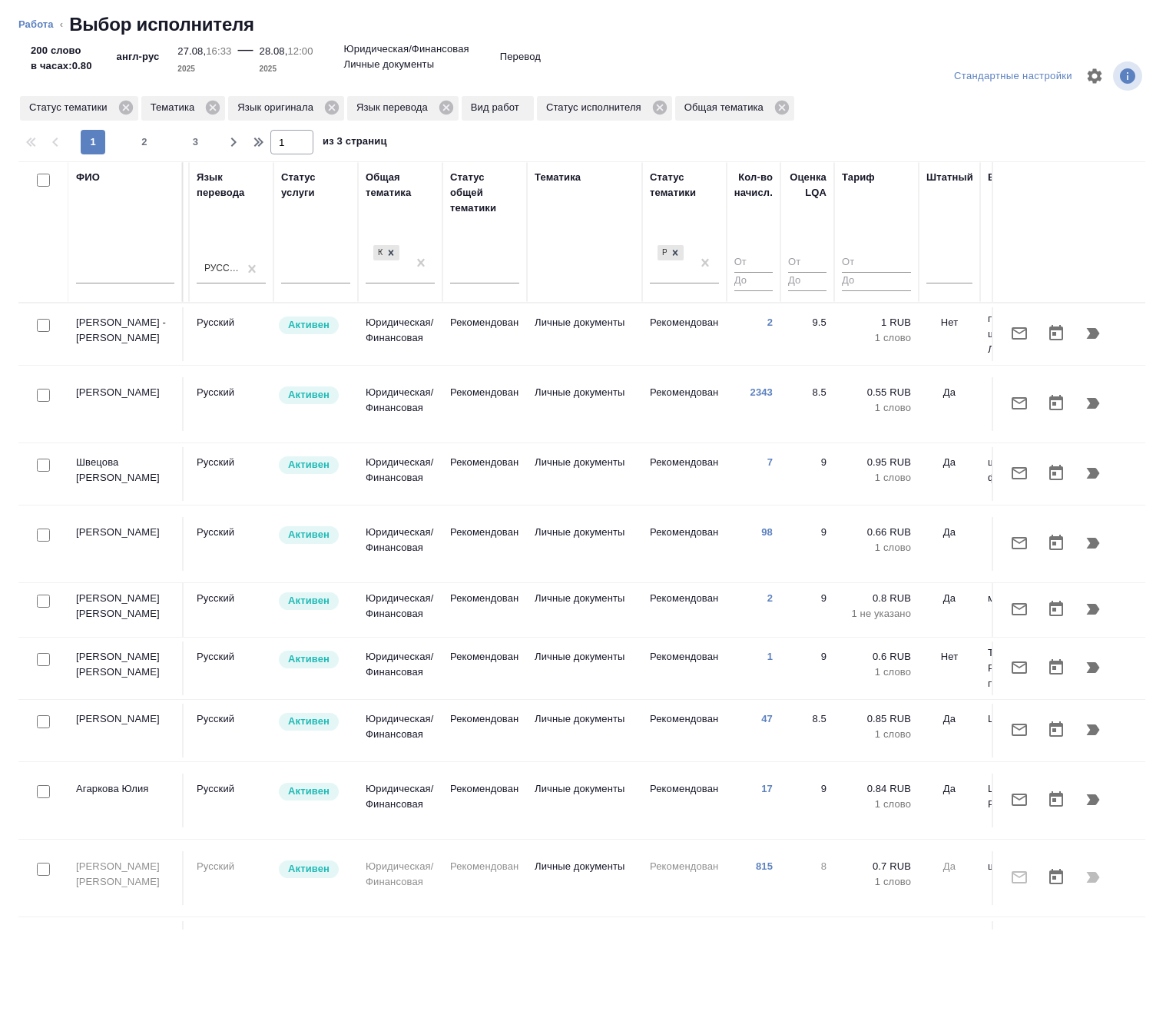
click at [601, 285] on div "Тематика" at bounding box center [584, 232] width 100 height 124
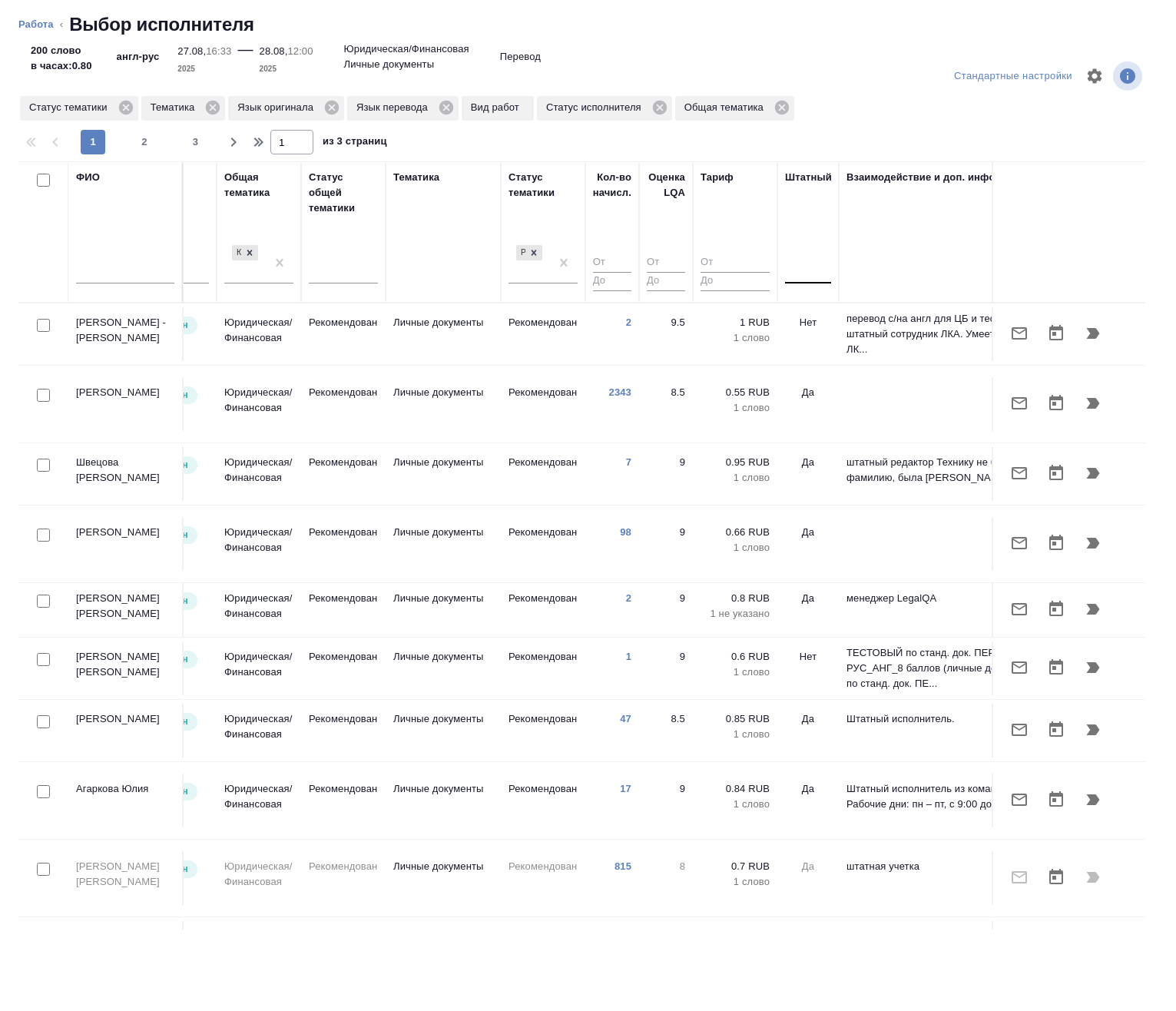
click at [804, 271] on div at bounding box center [808, 268] width 46 height 22
click at [810, 317] on div "Нет" at bounding box center [900, 317] width 231 height 28
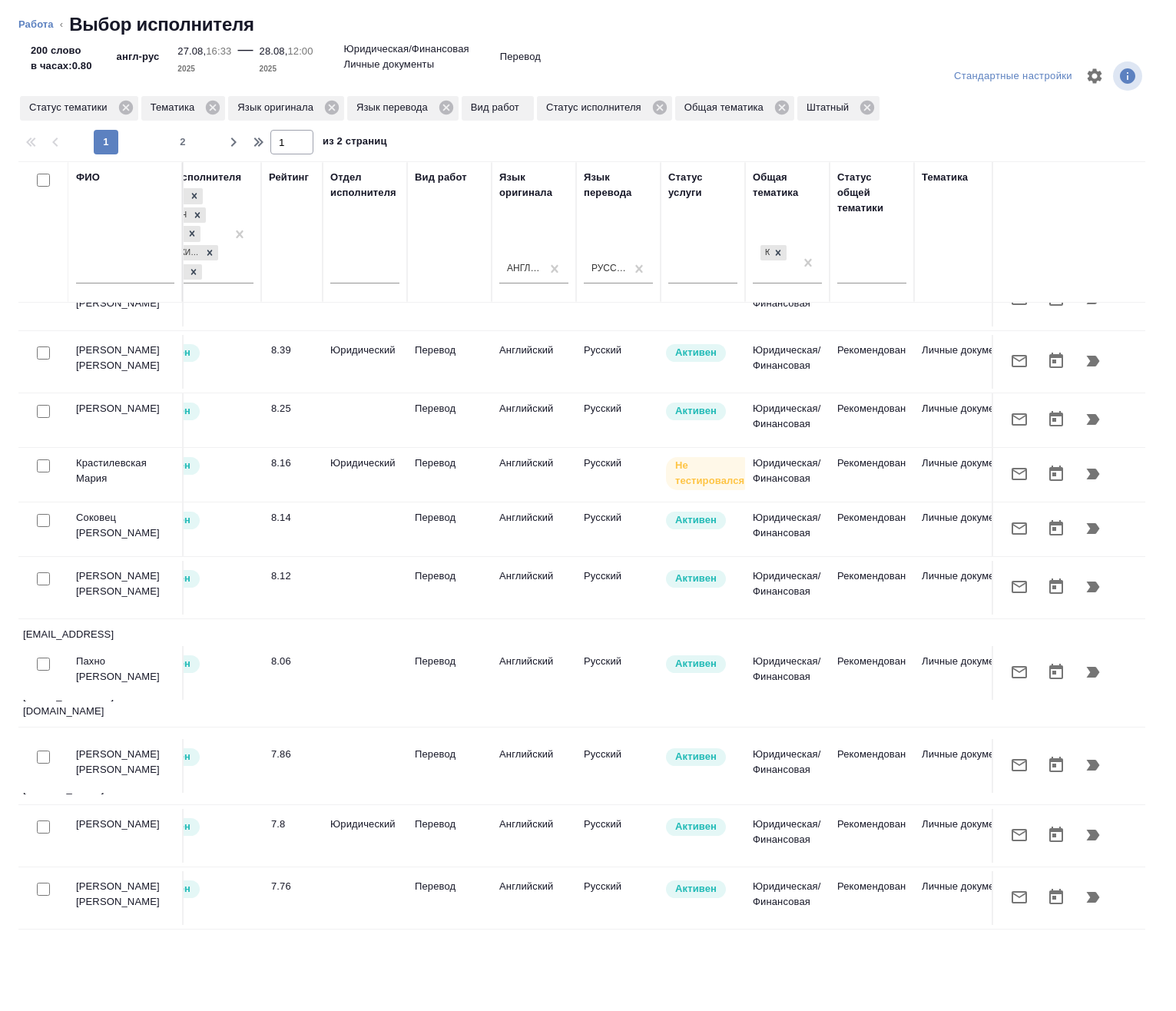
scroll to position [0, 460]
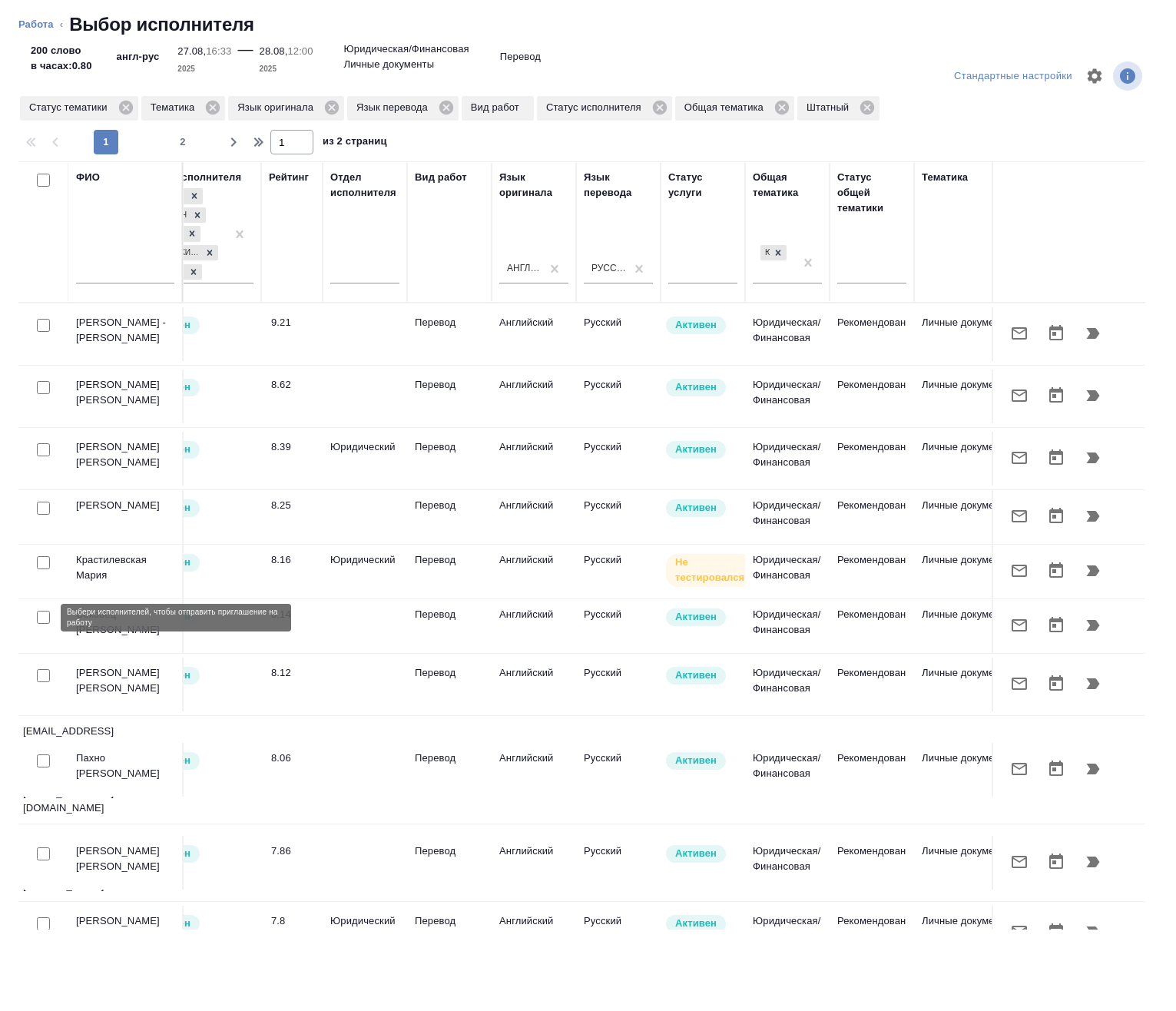
click at [44, 616] on input "checkbox" at bounding box center [43, 617] width 13 height 13
checkbox input "true"
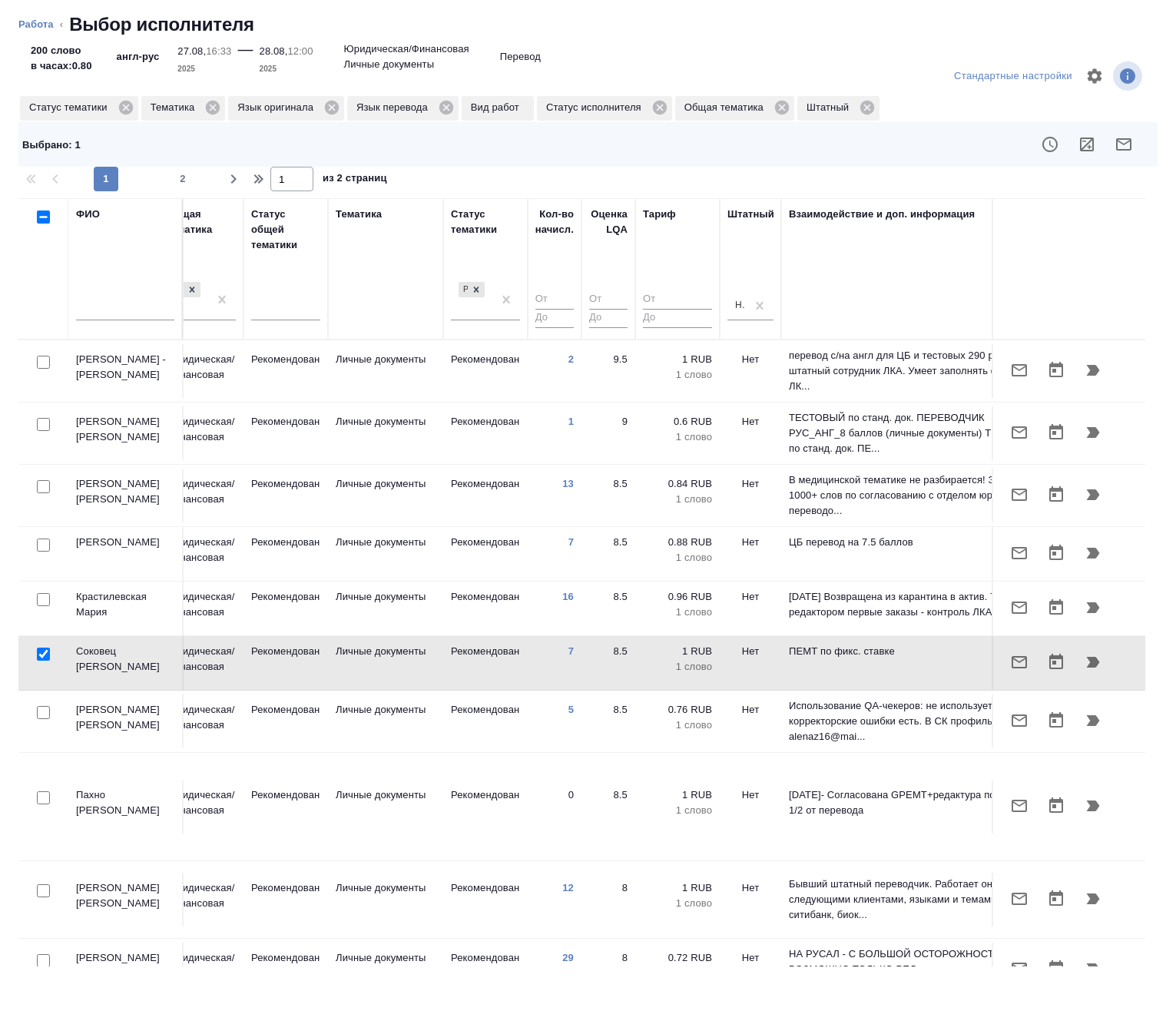
scroll to position [0, 1083]
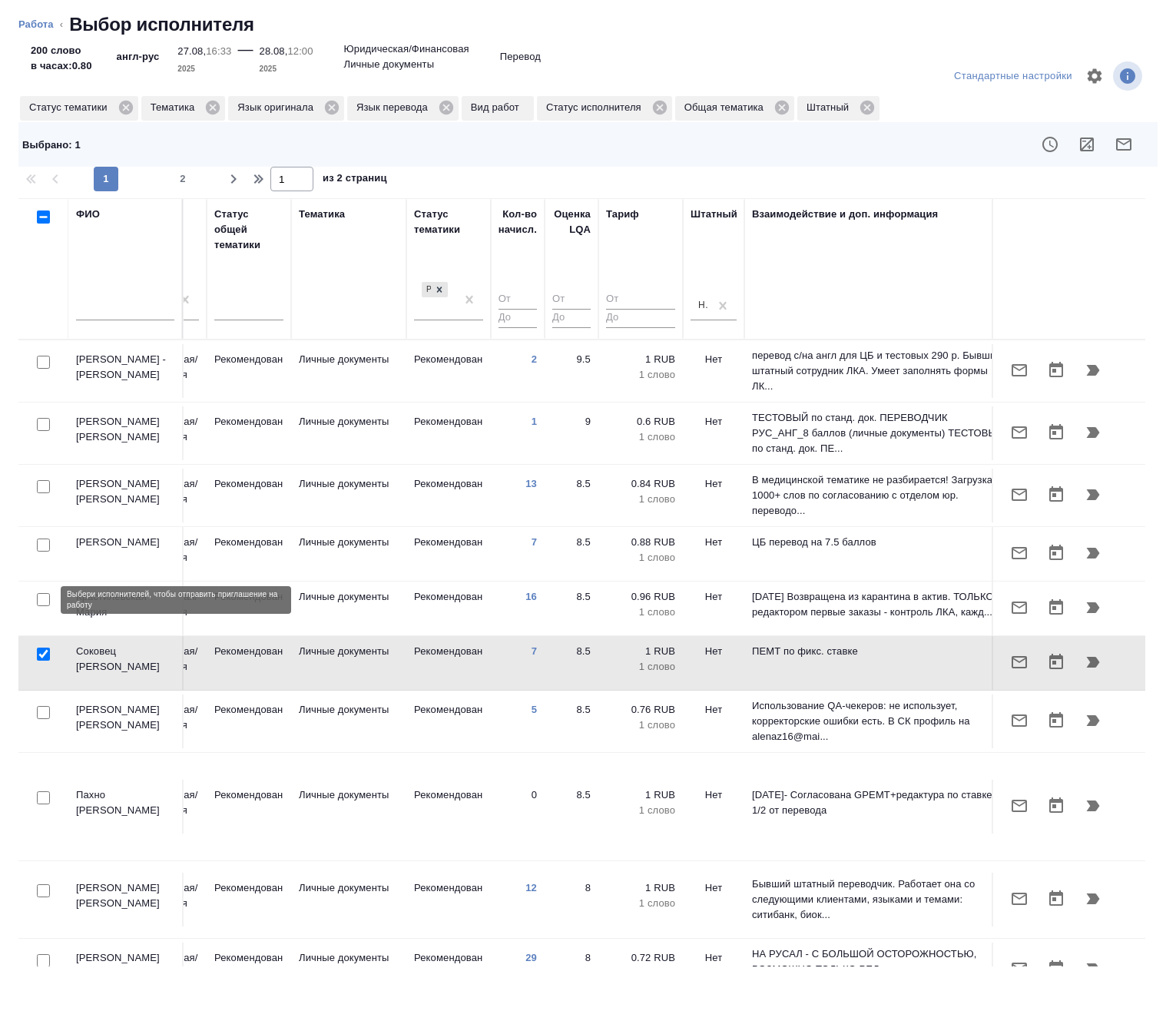
click at [43, 599] on input "checkbox" at bounding box center [43, 599] width 13 height 13
checkbox input "true"
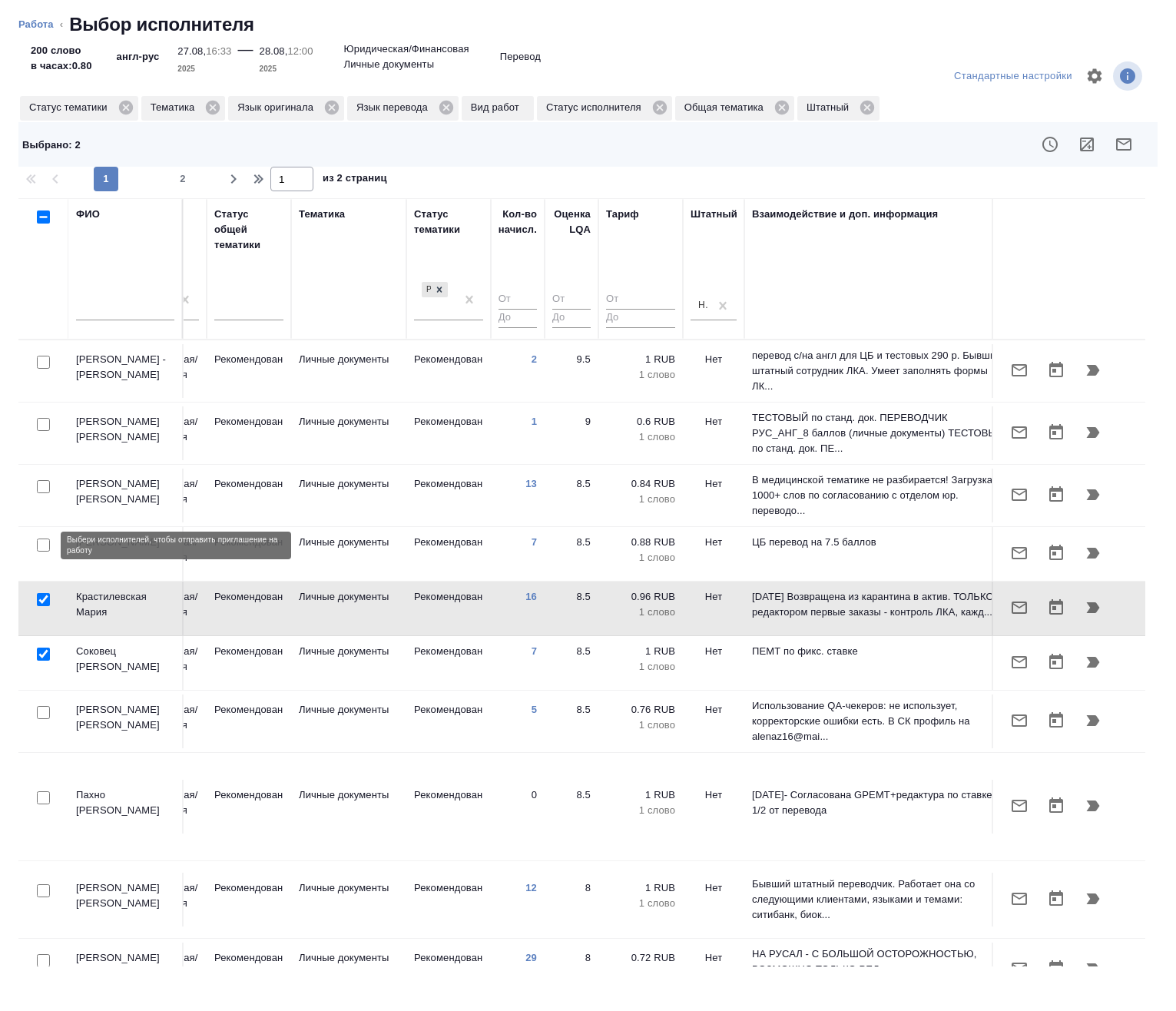
drag, startPoint x: 46, startPoint y: 543, endPoint x: 41, endPoint y: 485, distance: 58.2
click at [46, 543] on input "checkbox" at bounding box center [43, 545] width 13 height 13
checkbox input "true"
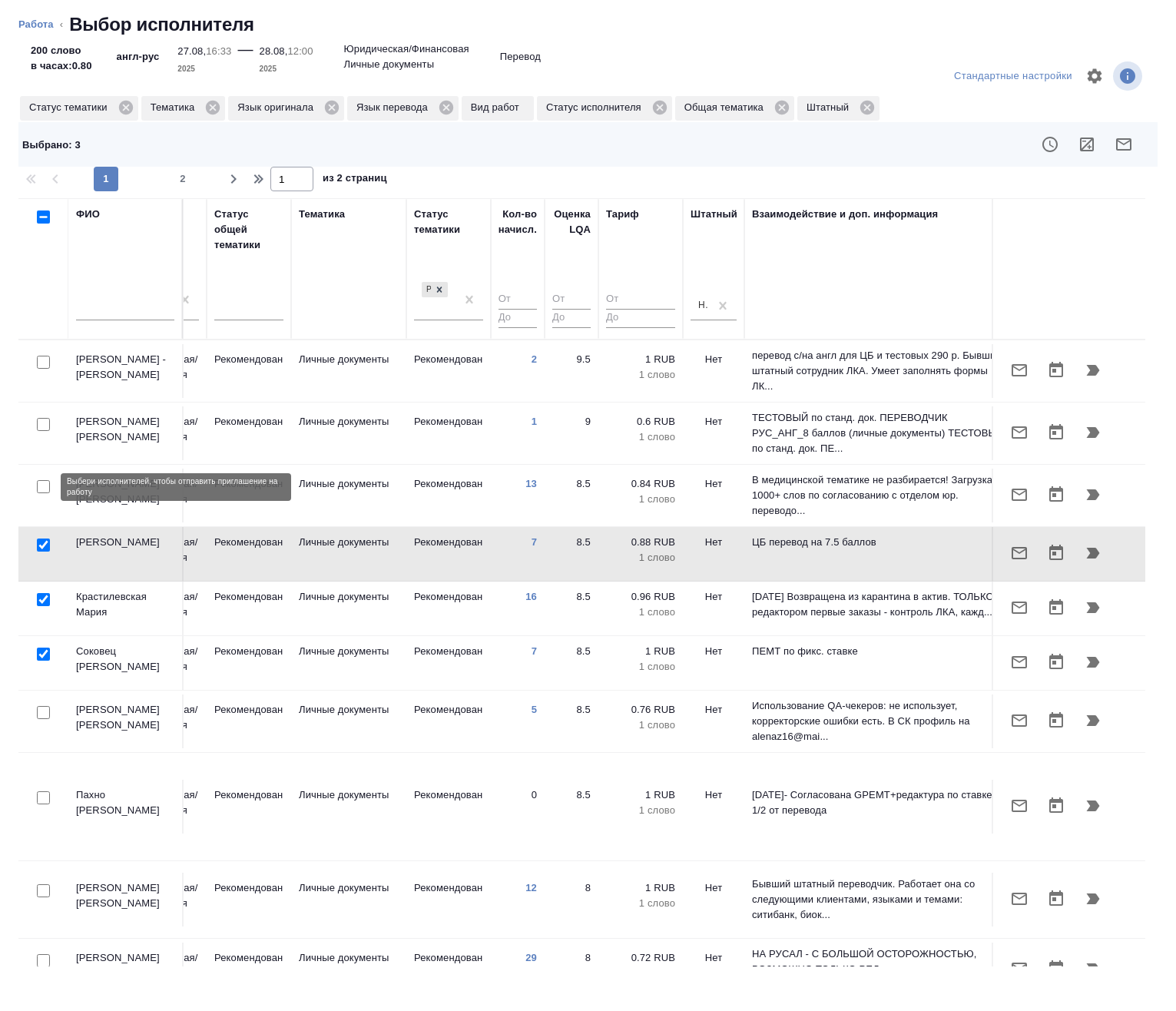
click at [41, 485] on input "checkbox" at bounding box center [43, 487] width 13 height 13
checkbox input "true"
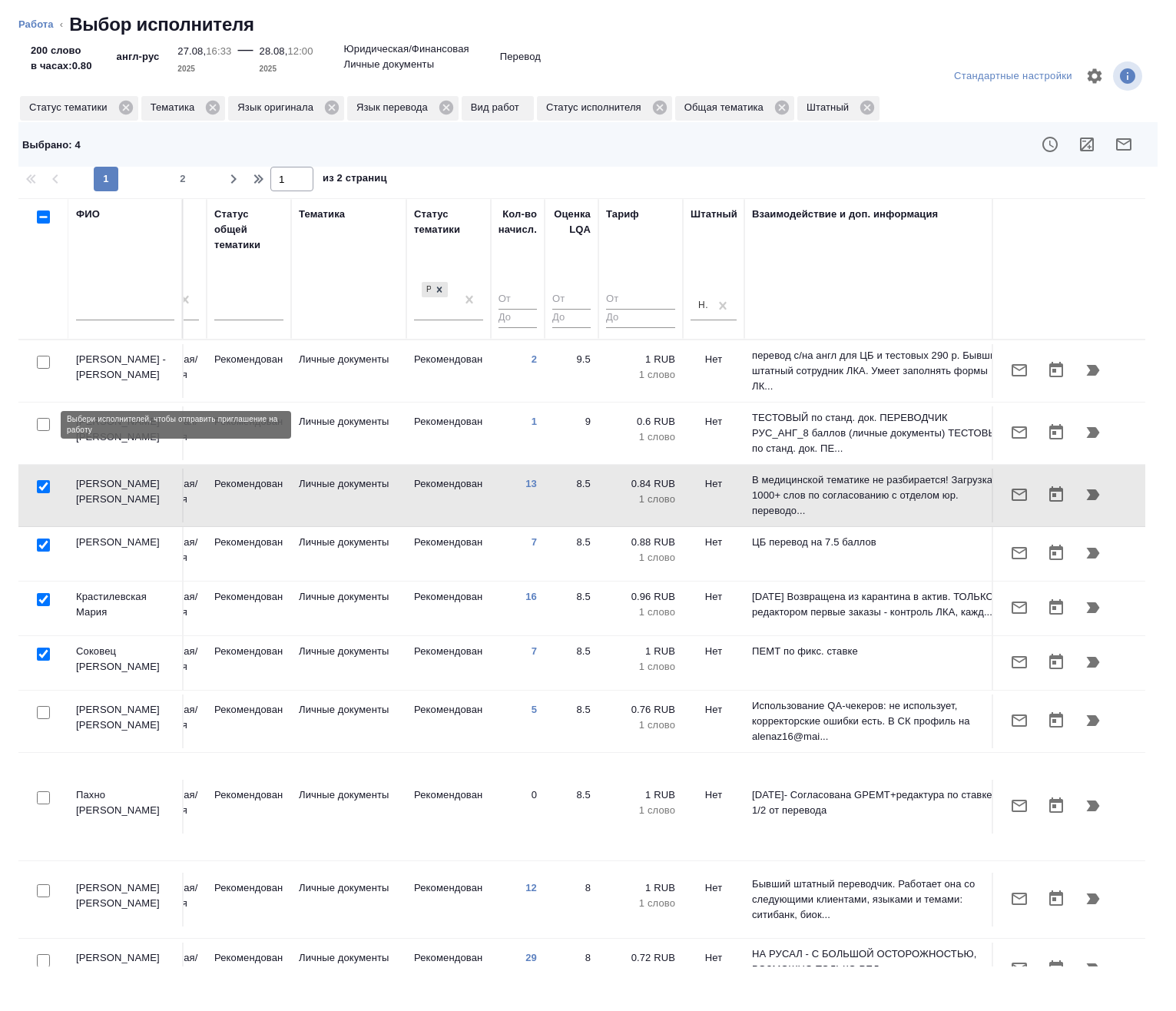
click at [43, 418] on input "checkbox" at bounding box center [43, 424] width 13 height 13
checkbox input "true"
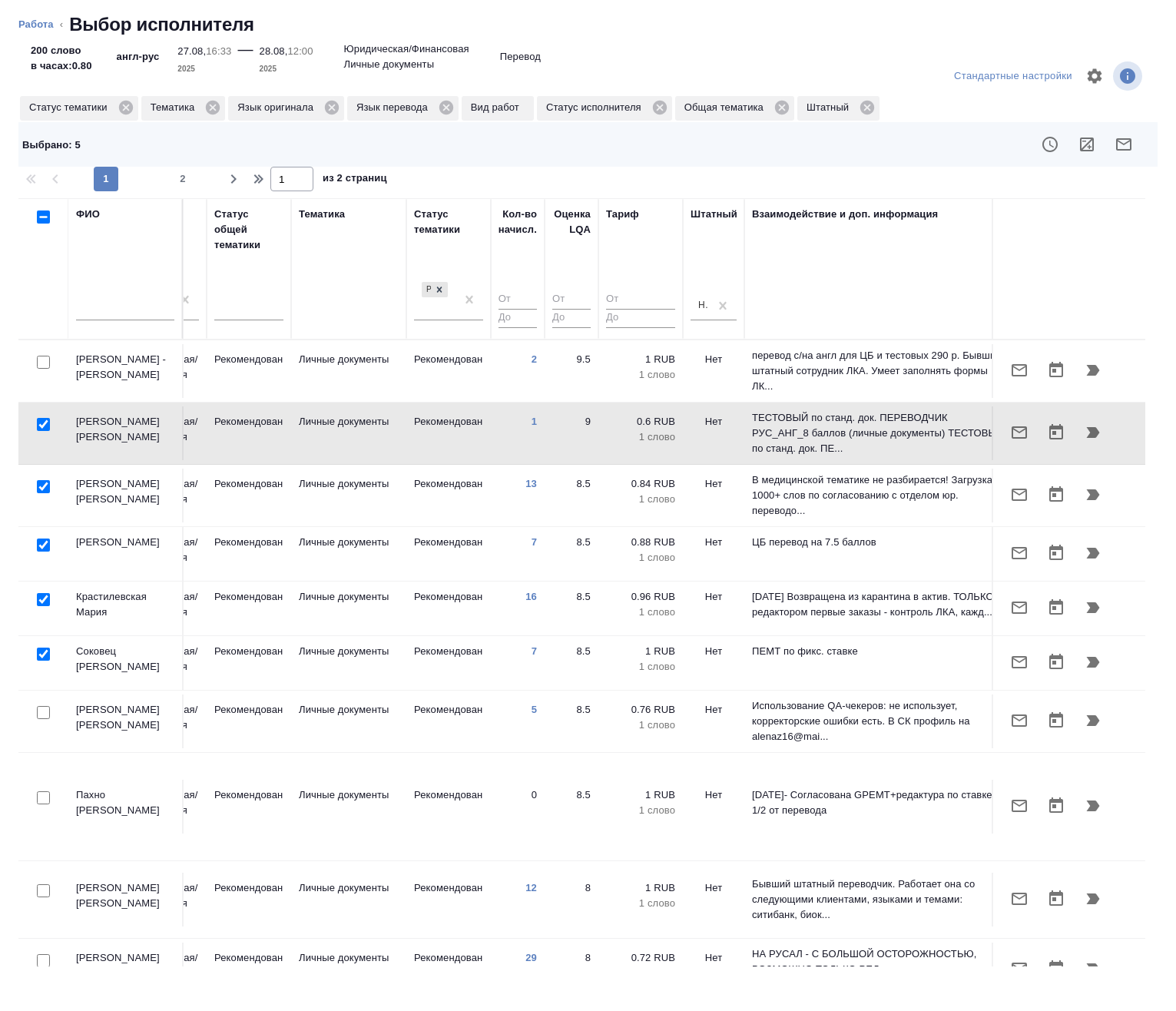
click at [43, 360] on input "checkbox" at bounding box center [43, 362] width 13 height 13
checkbox input "true"
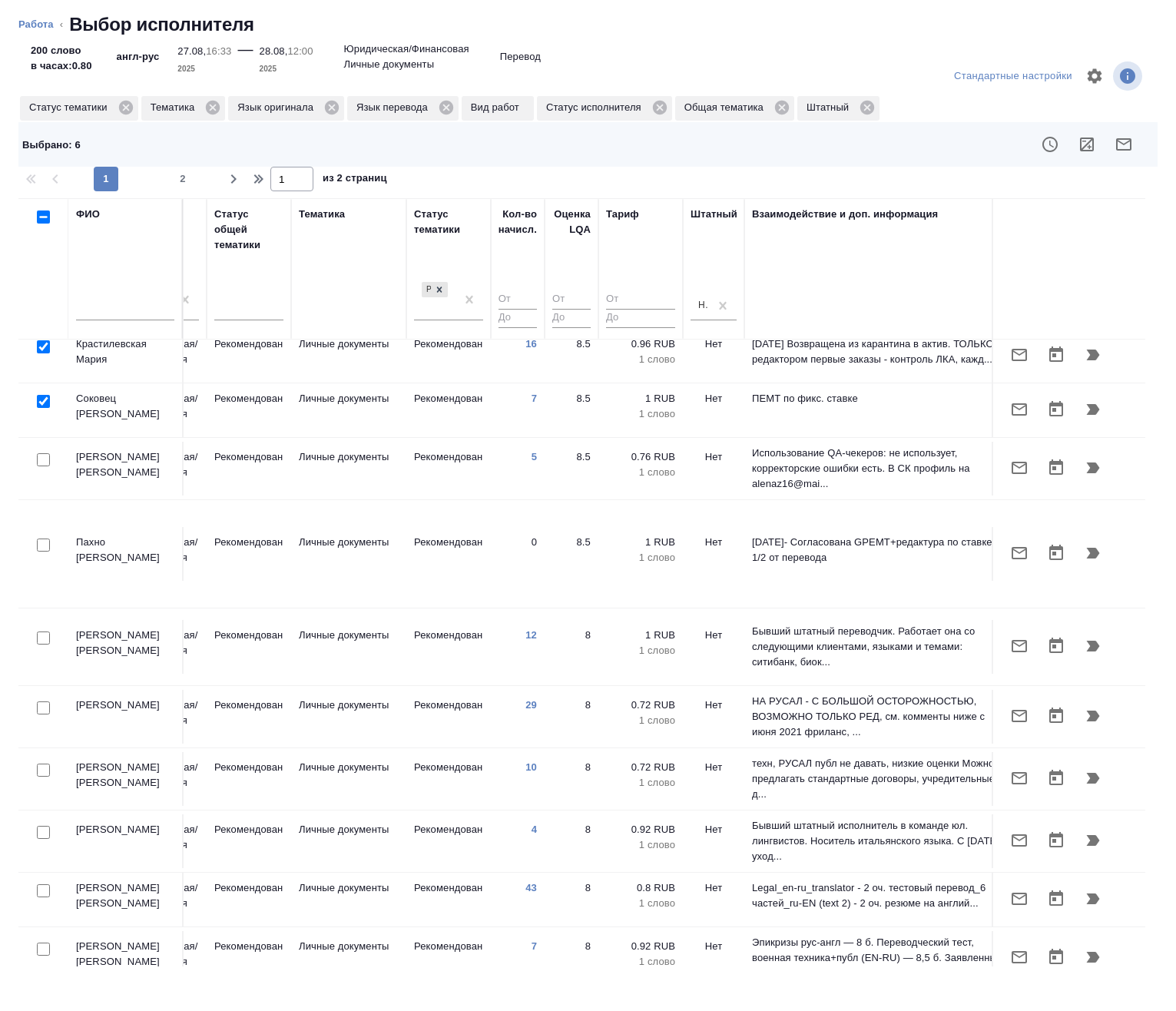
scroll to position [307, 1083]
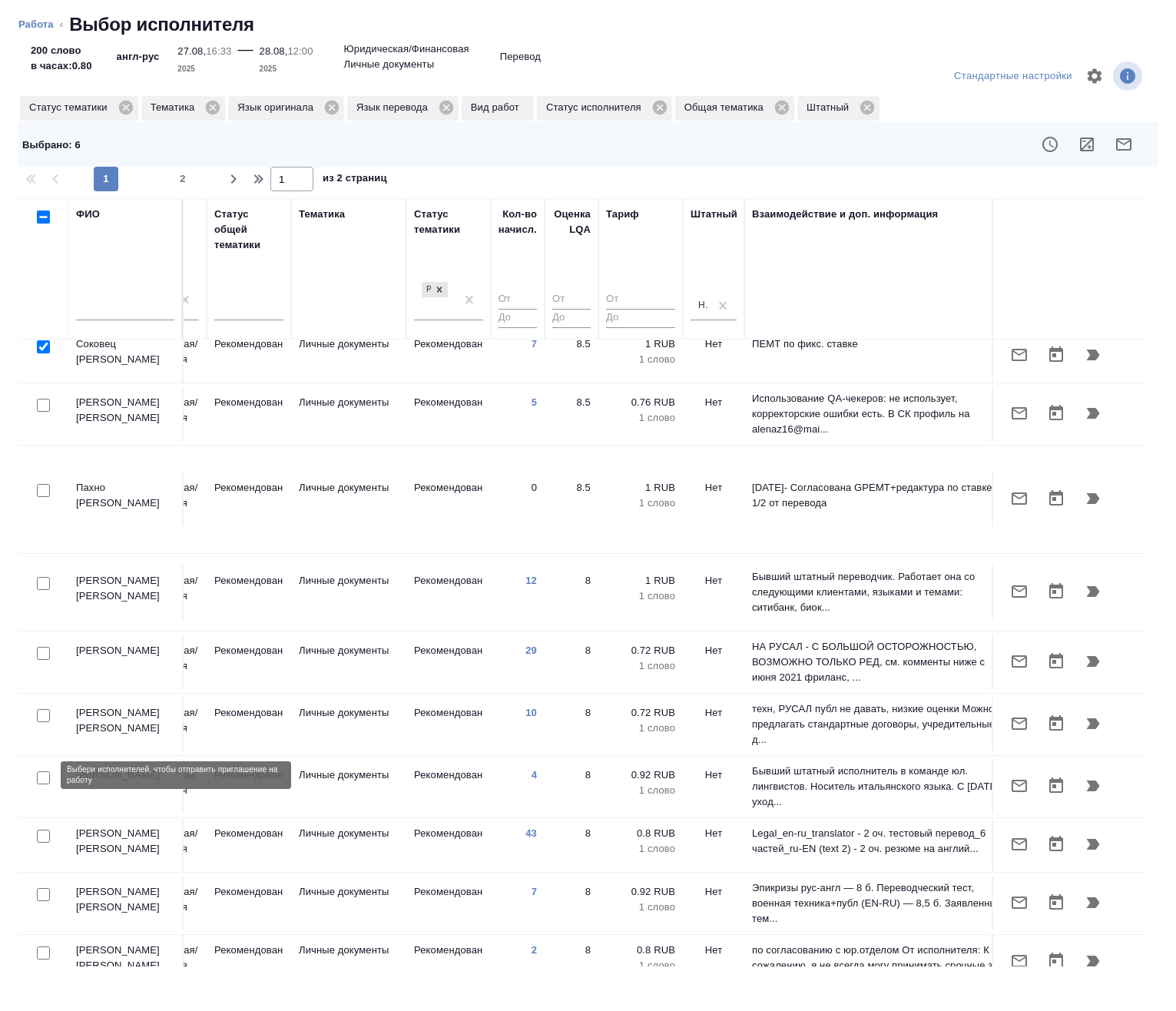
click at [37, 829] on input "checkbox" at bounding box center [43, 835] width 13 height 13
checkbox input "true"
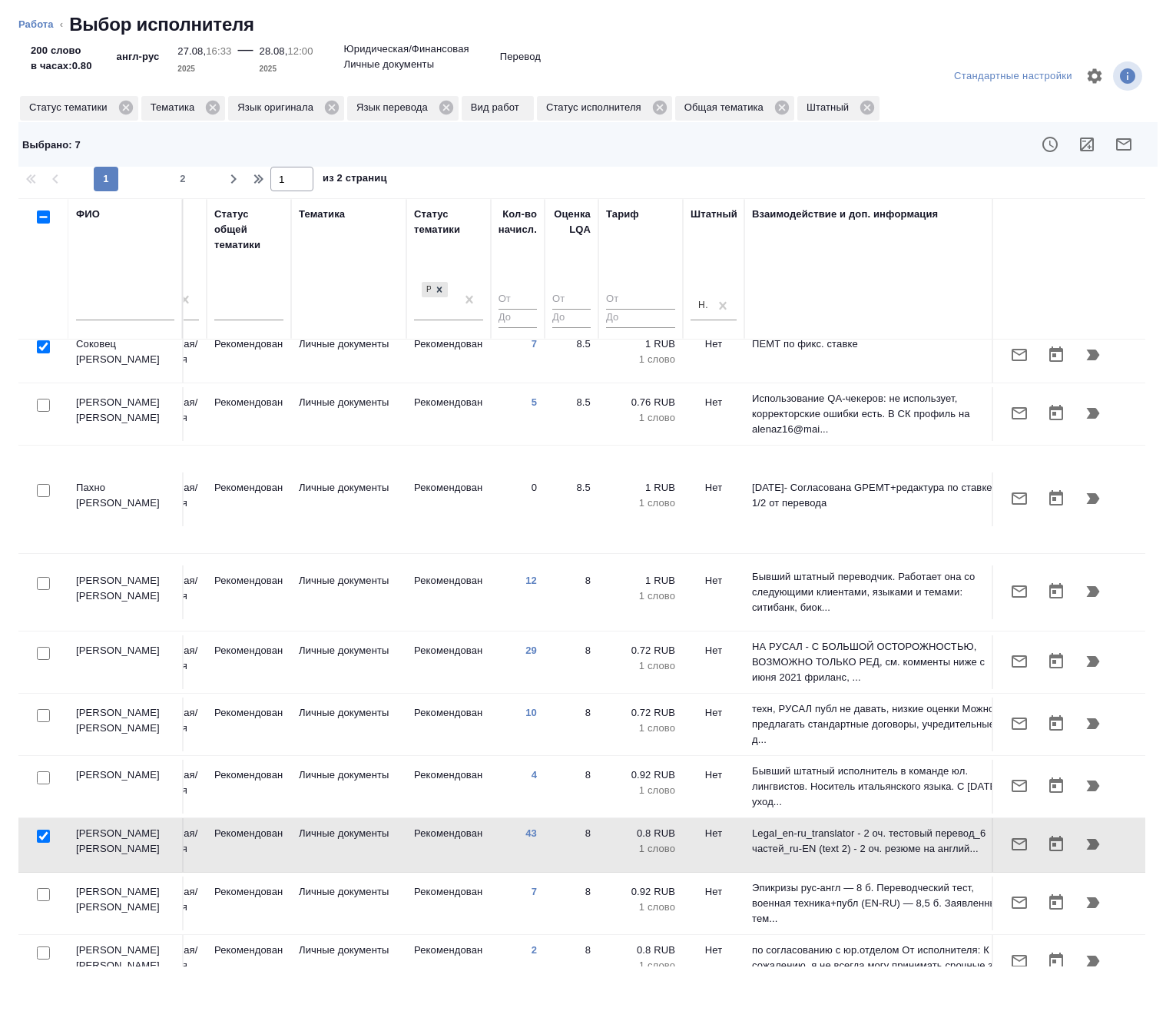
click at [45, 646] on input "checkbox" at bounding box center [43, 653] width 13 height 13
checkbox input "true"
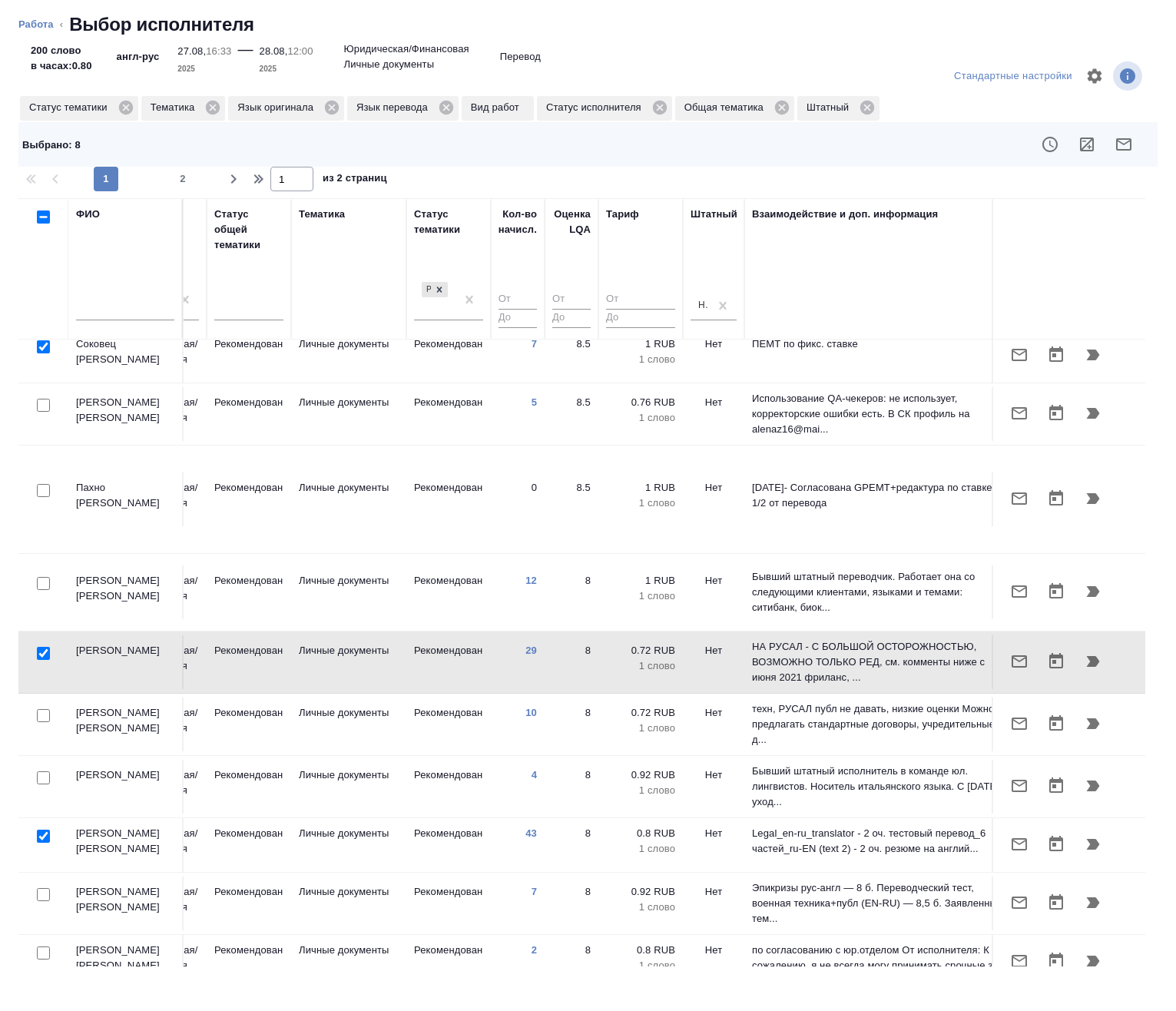
click at [1126, 142] on icon "button" at bounding box center [1123, 144] width 18 height 18
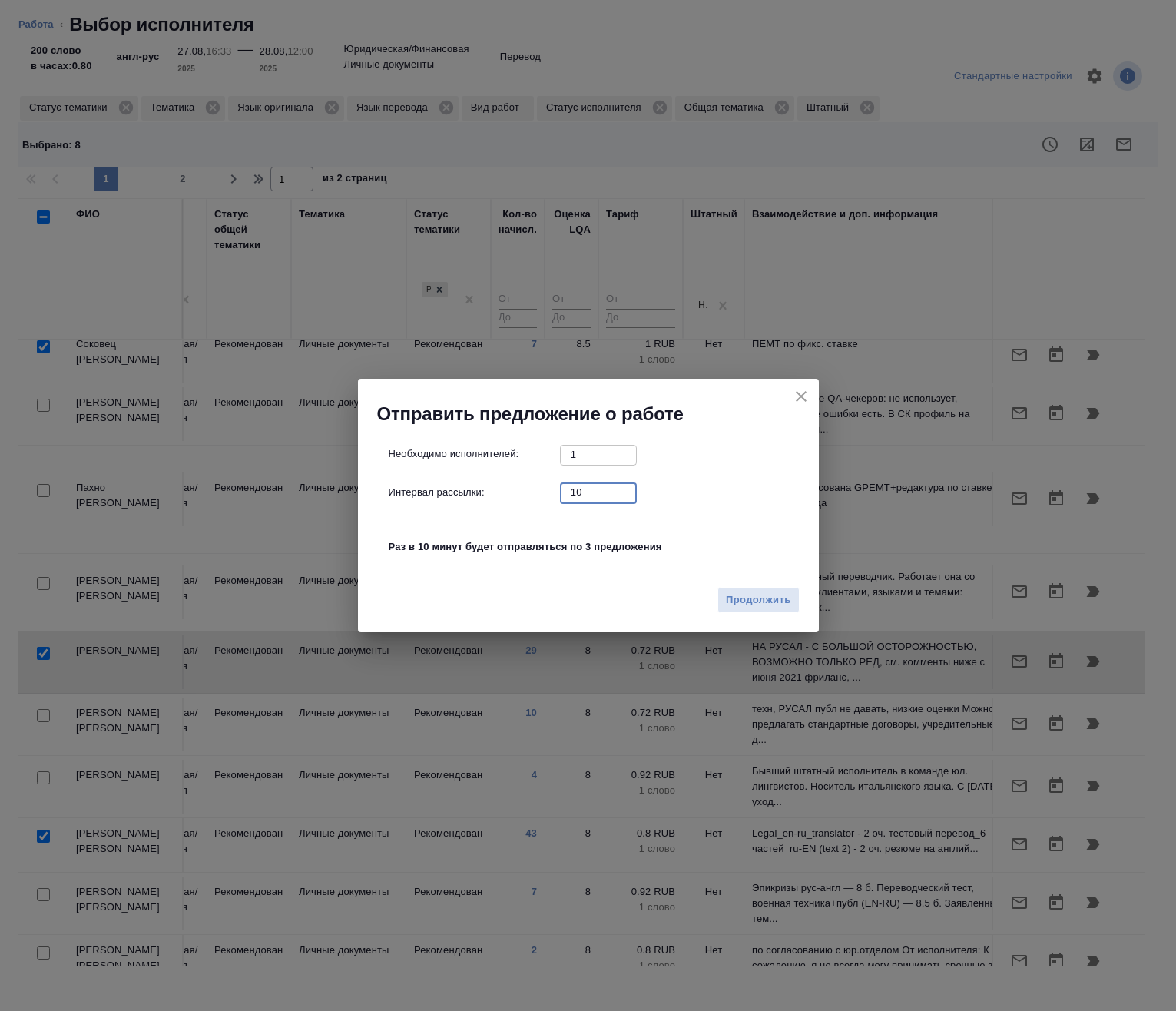
drag, startPoint x: 574, startPoint y: 498, endPoint x: 518, endPoint y: 480, distance: 58.8
click at [518, 494] on div "Интервал рассылки: 10 ​" at bounding box center [595, 492] width 412 height 19
type input "0"
click at [761, 607] on span "Продолжить" at bounding box center [759, 600] width 65 height 17
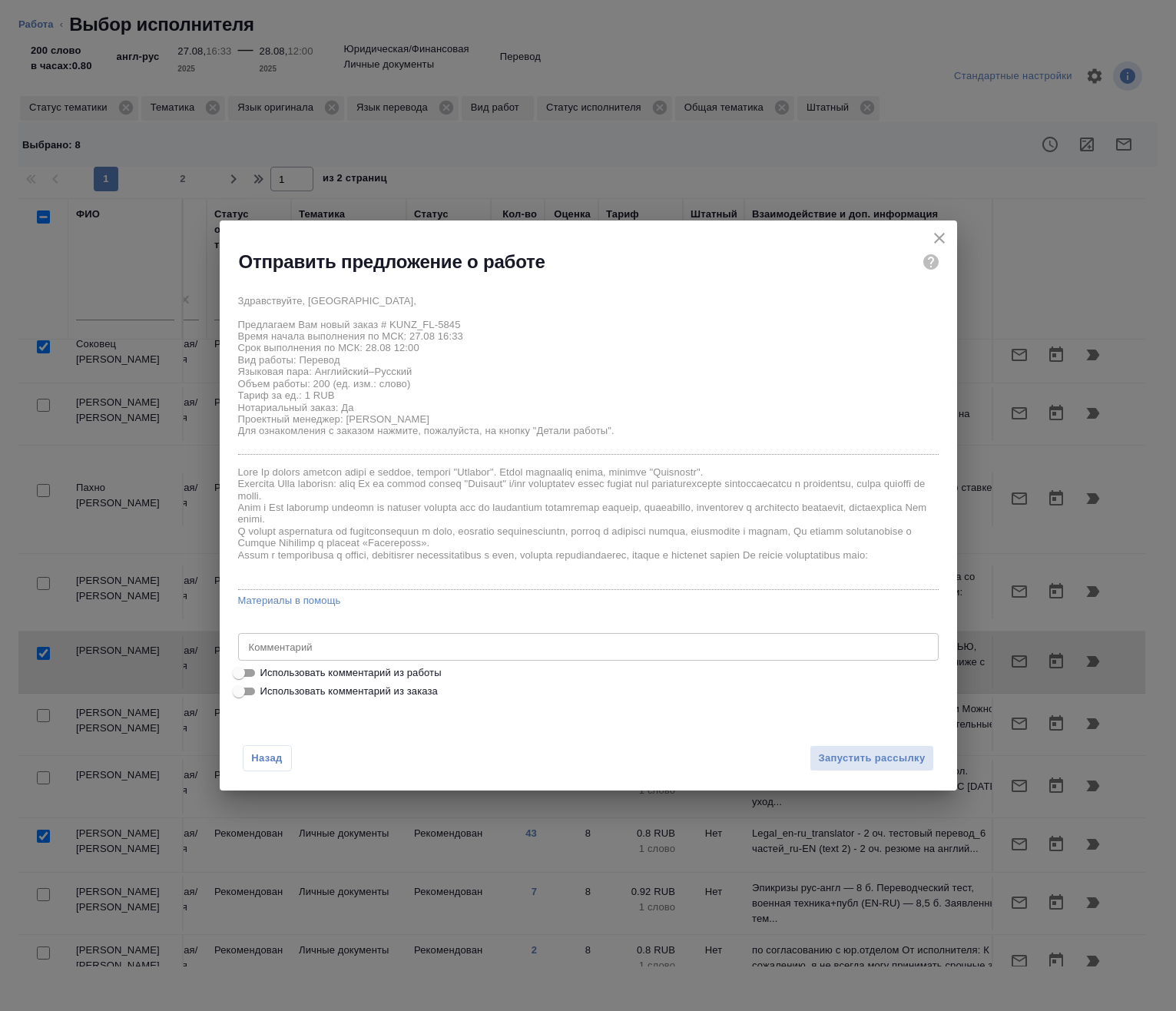
click at [391, 677] on span "Использовать комментарий из работы" at bounding box center [351, 673] width 181 height 16
click at [266, 677] on input "Использовать комментарий из работы" at bounding box center [239, 672] width 55 height 18
checkbox input "true"
type textarea "Перевод паспортов казахстана, полностью дублируются с англ языка 2 паспорта 29 …"
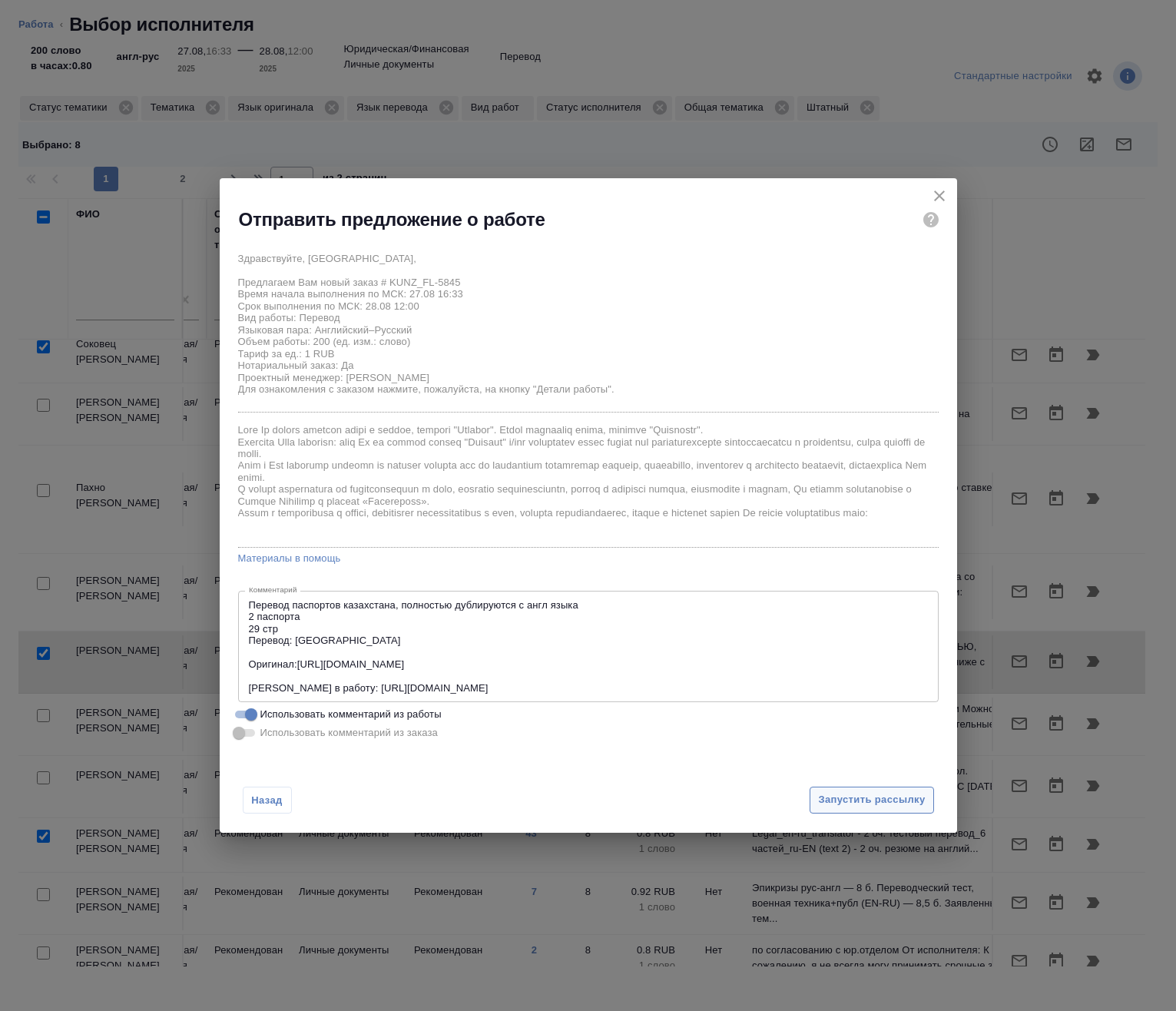
click at [869, 805] on span "Запустить рассылку" at bounding box center [872, 800] width 107 height 17
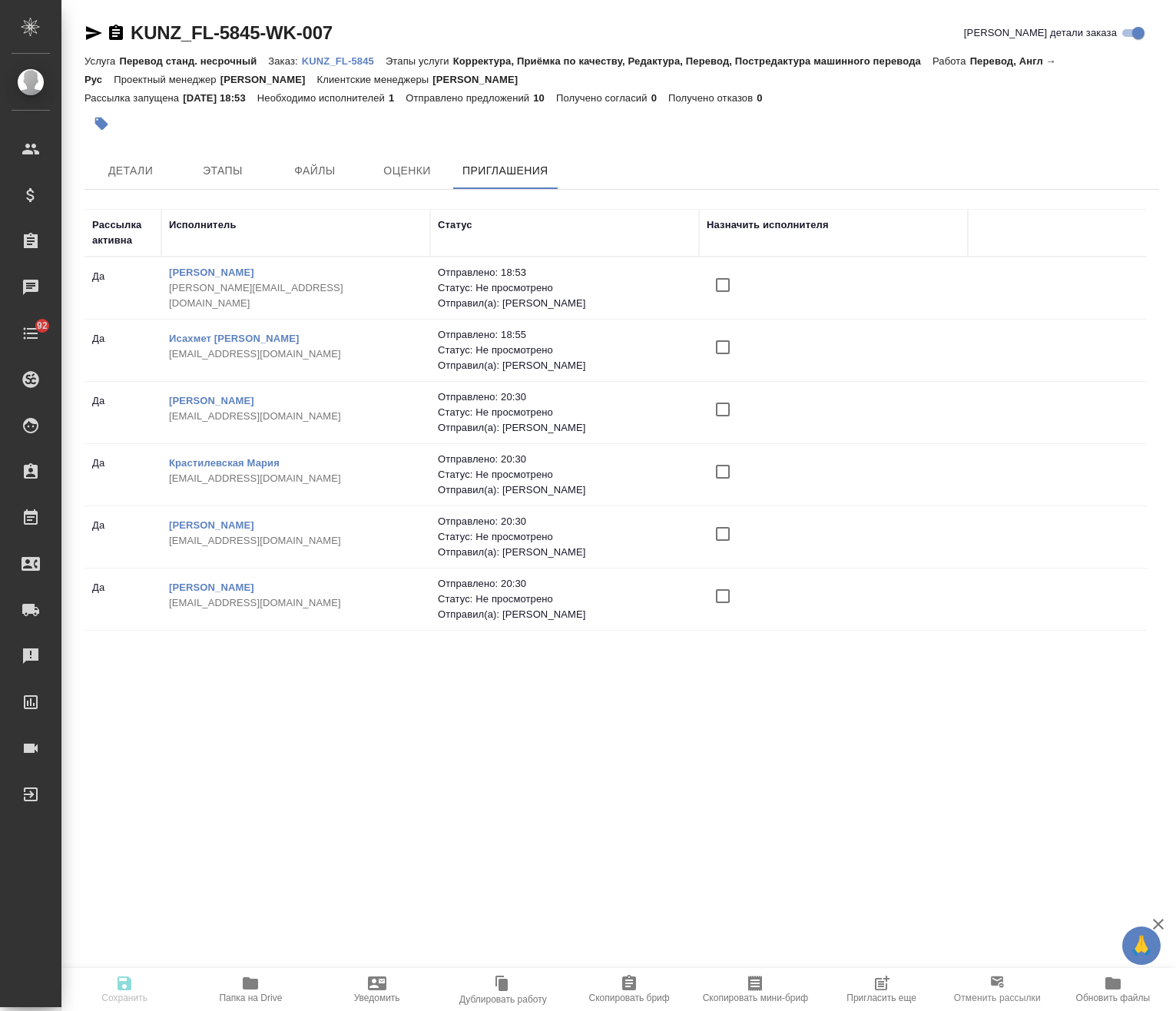
click at [331, 60] on p "KUNZ_FL-5845" at bounding box center [343, 61] width 83 height 12
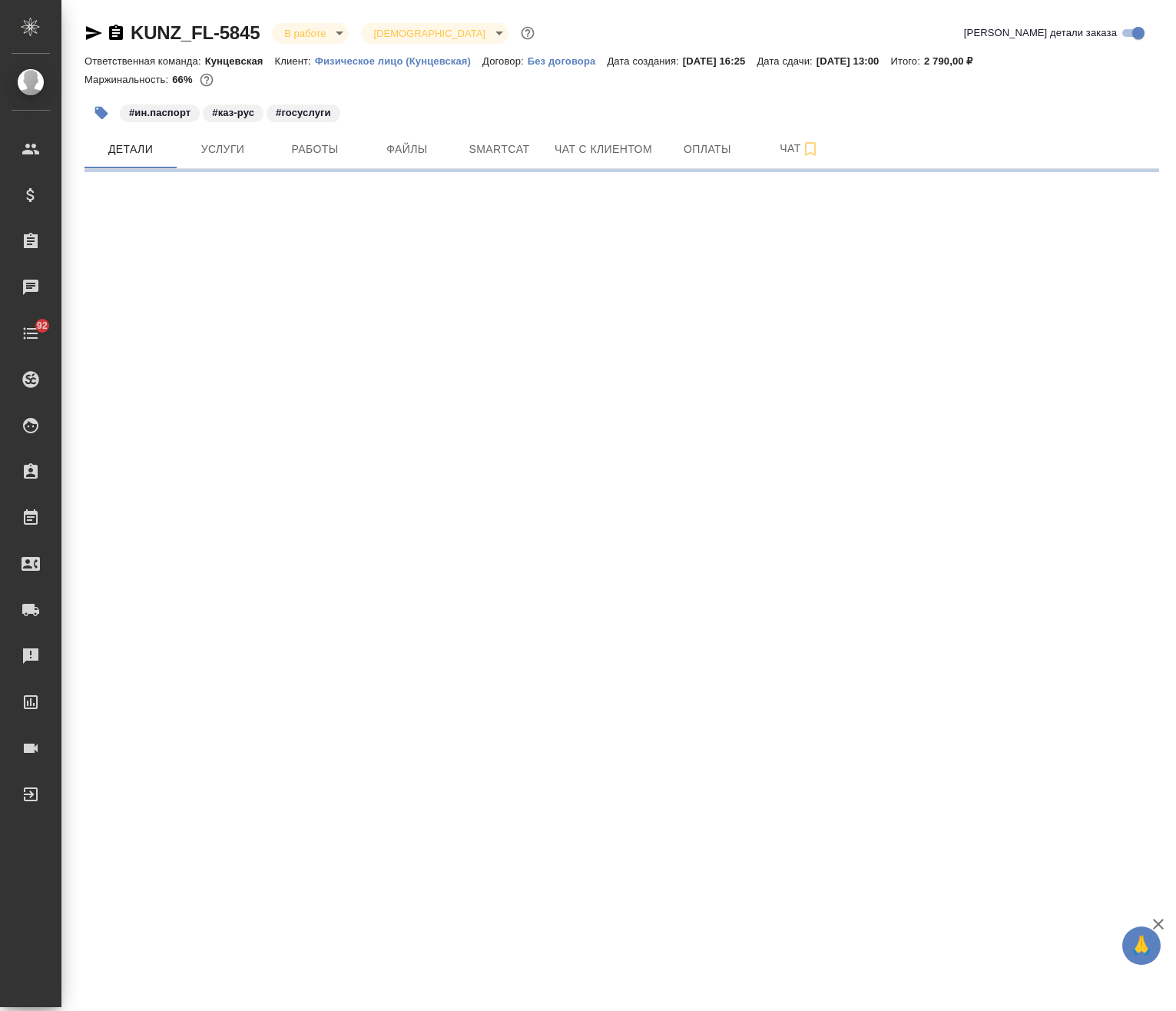
select select "RU"
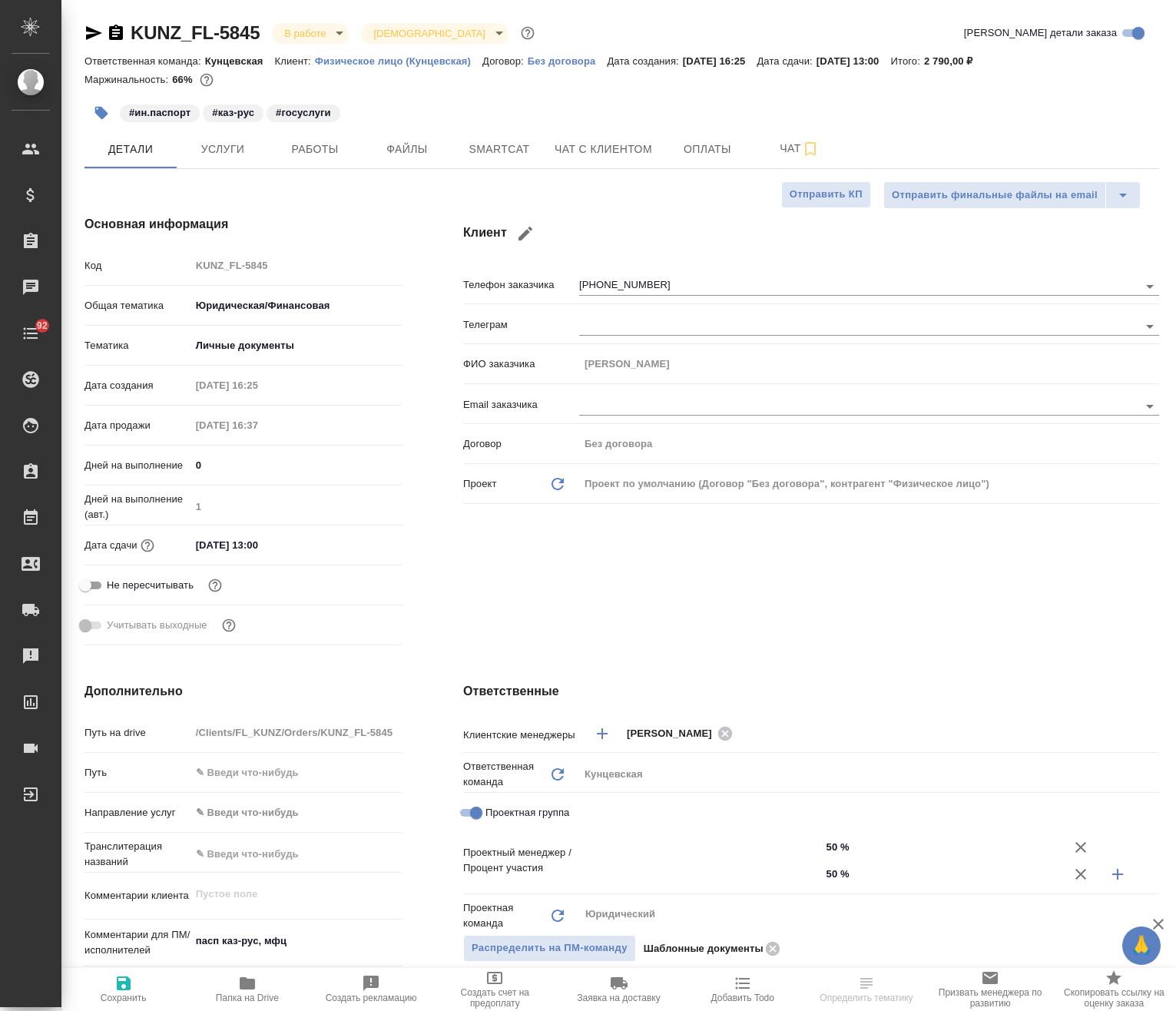
type textarea "x"
type input "Баданян Артак"
type input "Газизов Ринат"
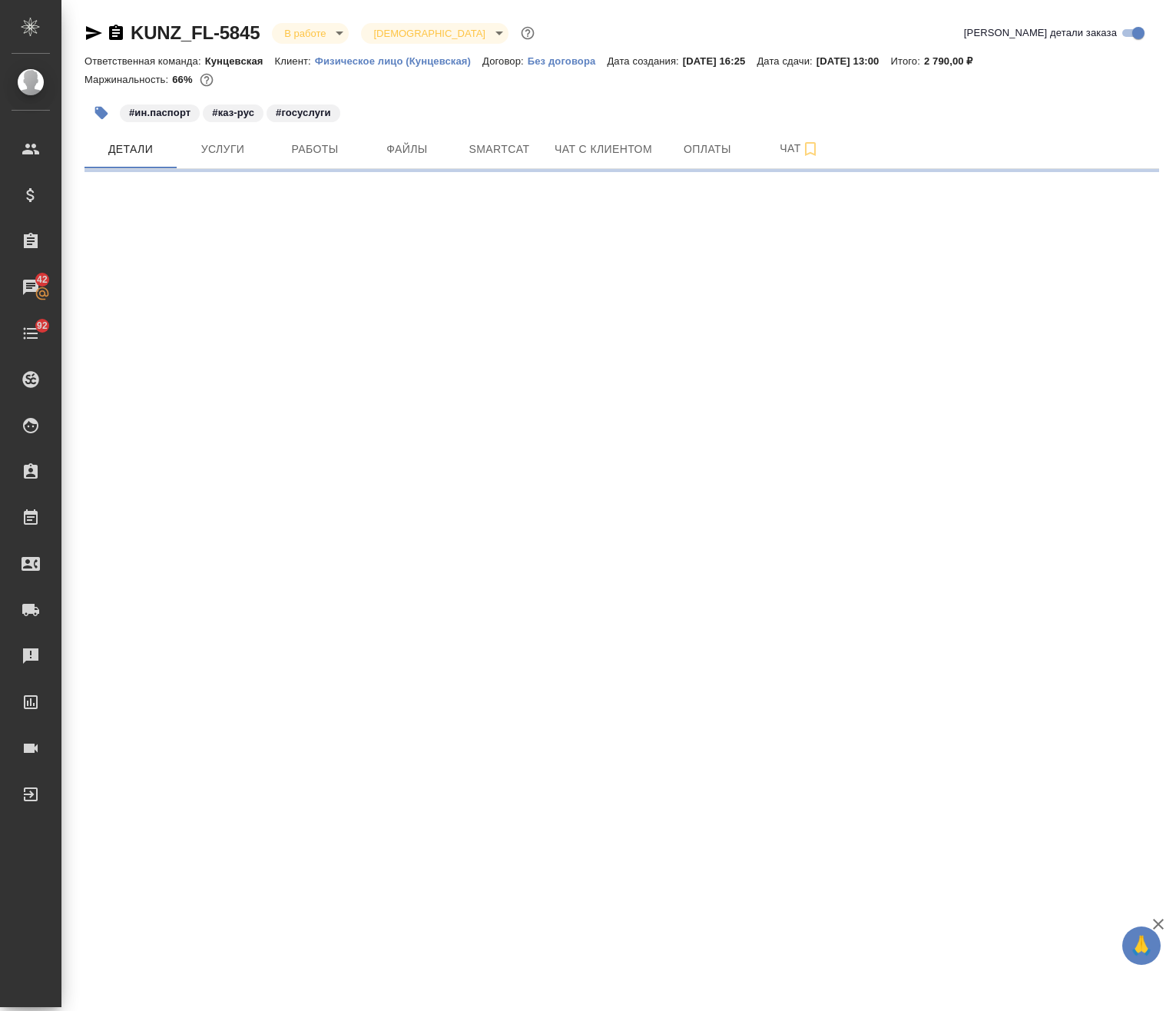
select select "RU"
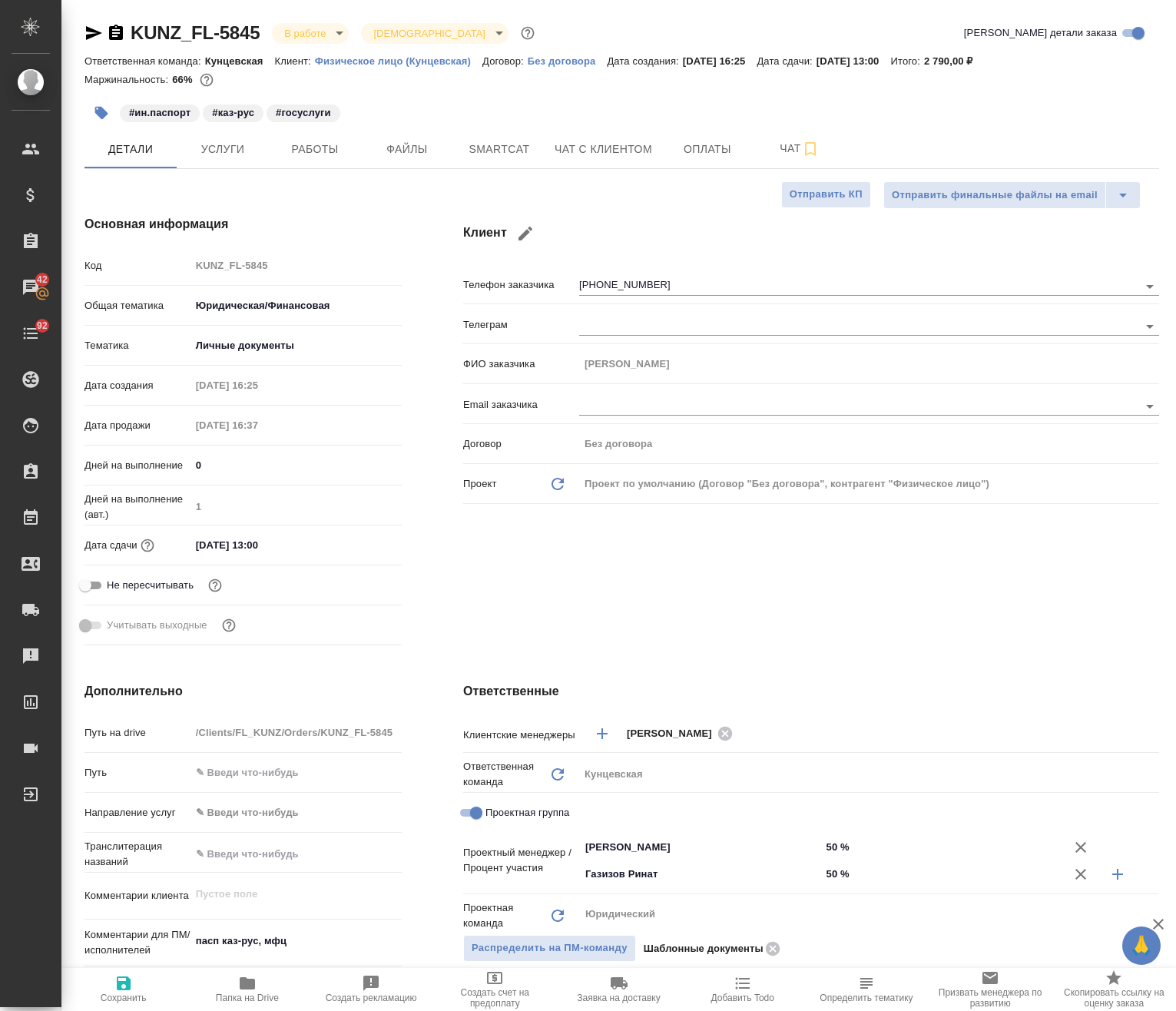
type textarea "x"
click at [314, 154] on span "Работы" at bounding box center [315, 150] width 74 height 19
